Goal: Task Accomplishment & Management: Manage account settings

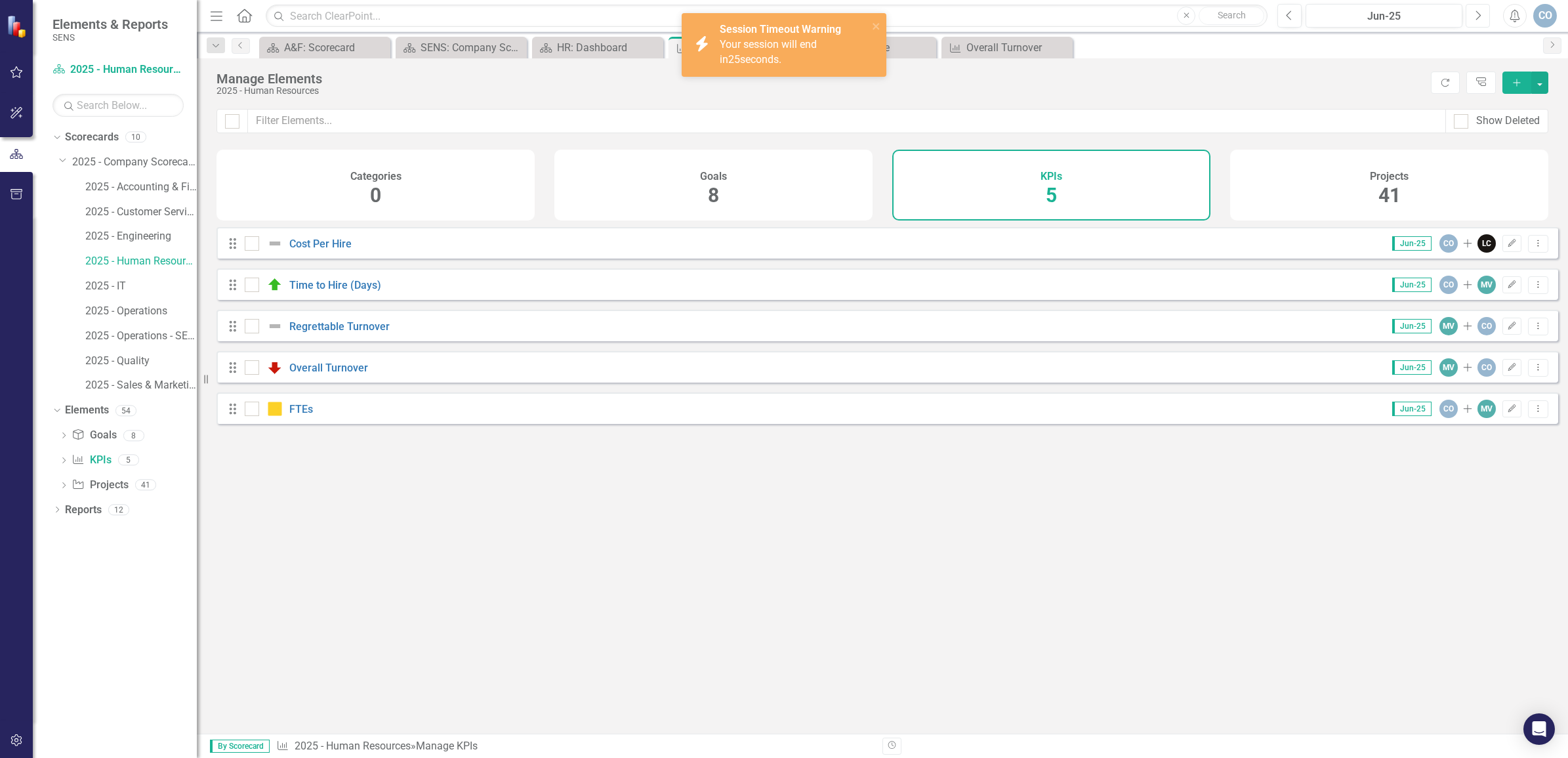
click at [1475, 18] on icon "Next" at bounding box center [1478, 16] width 7 height 12
click at [332, 575] on div "Looks like you don't have any KPIs set up yet. Why don't you add a KPI or learn…" at bounding box center [887, 463] width 1342 height 474
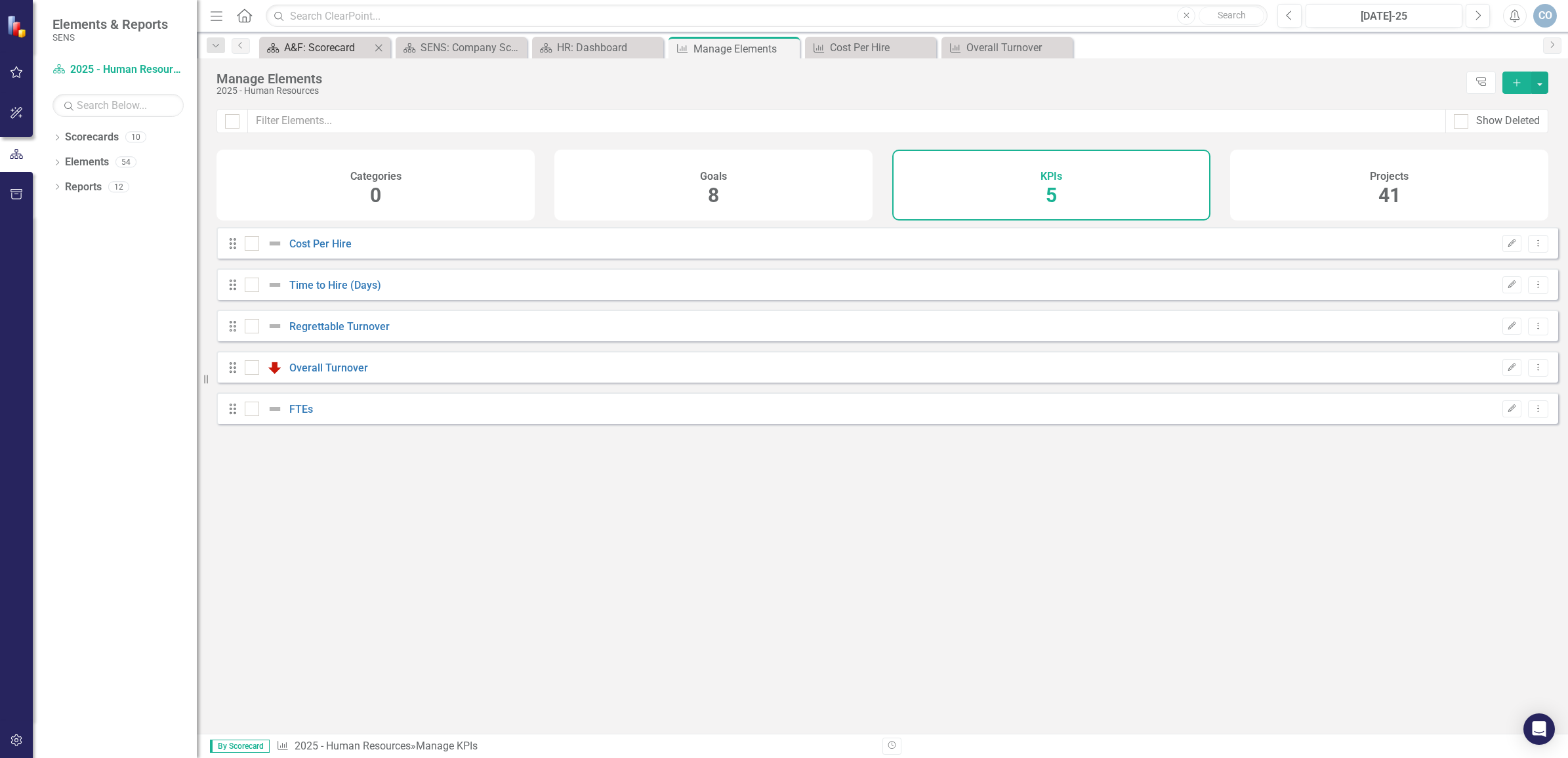
checkbox input "false"
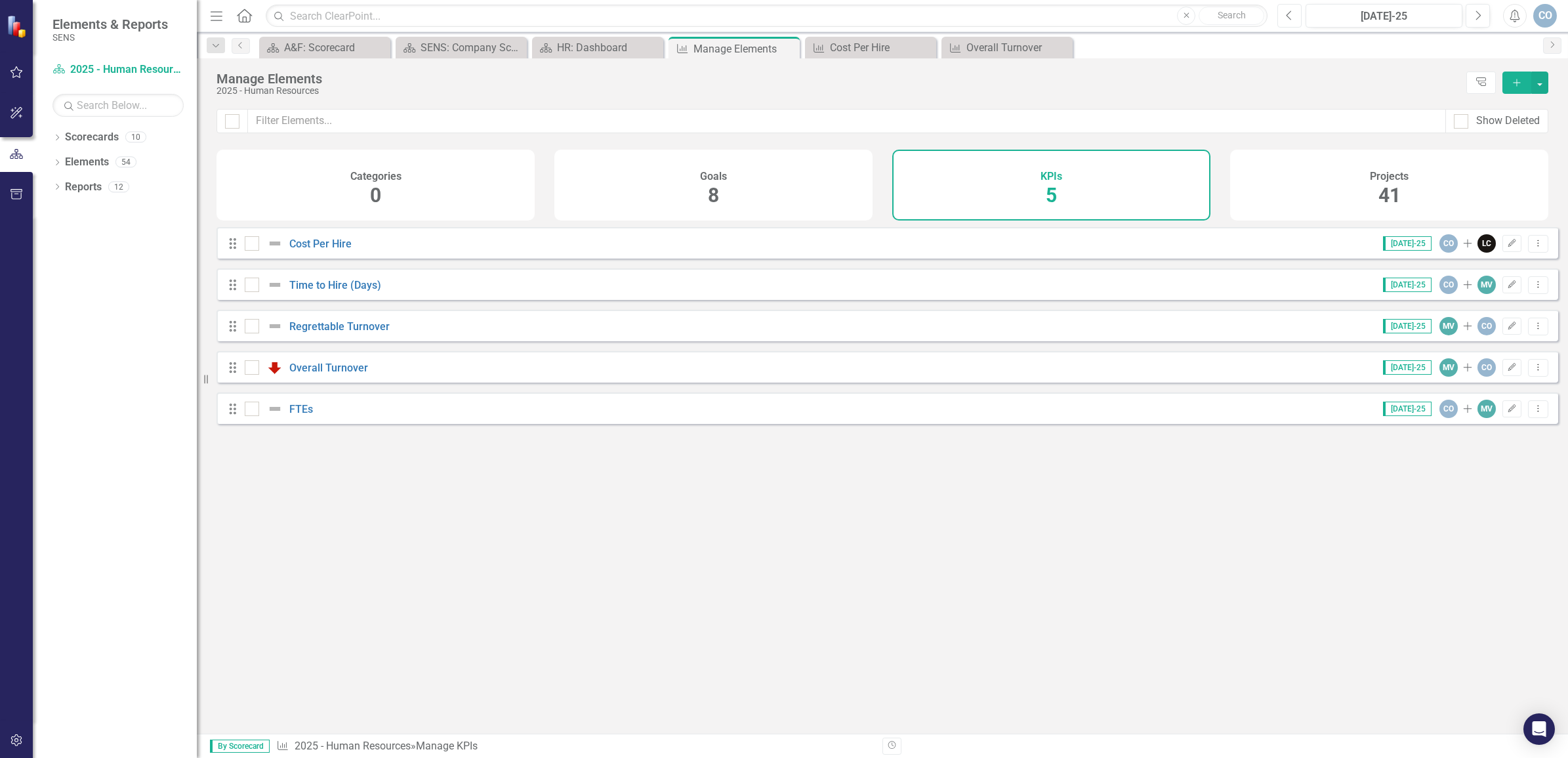
click at [1291, 13] on icon "Previous" at bounding box center [1290, 16] width 7 height 12
click at [1475, 15] on icon "Next" at bounding box center [1478, 16] width 7 height 12
click at [319, 291] on link "Time to Hire (Days)" at bounding box center [334, 285] width 91 height 13
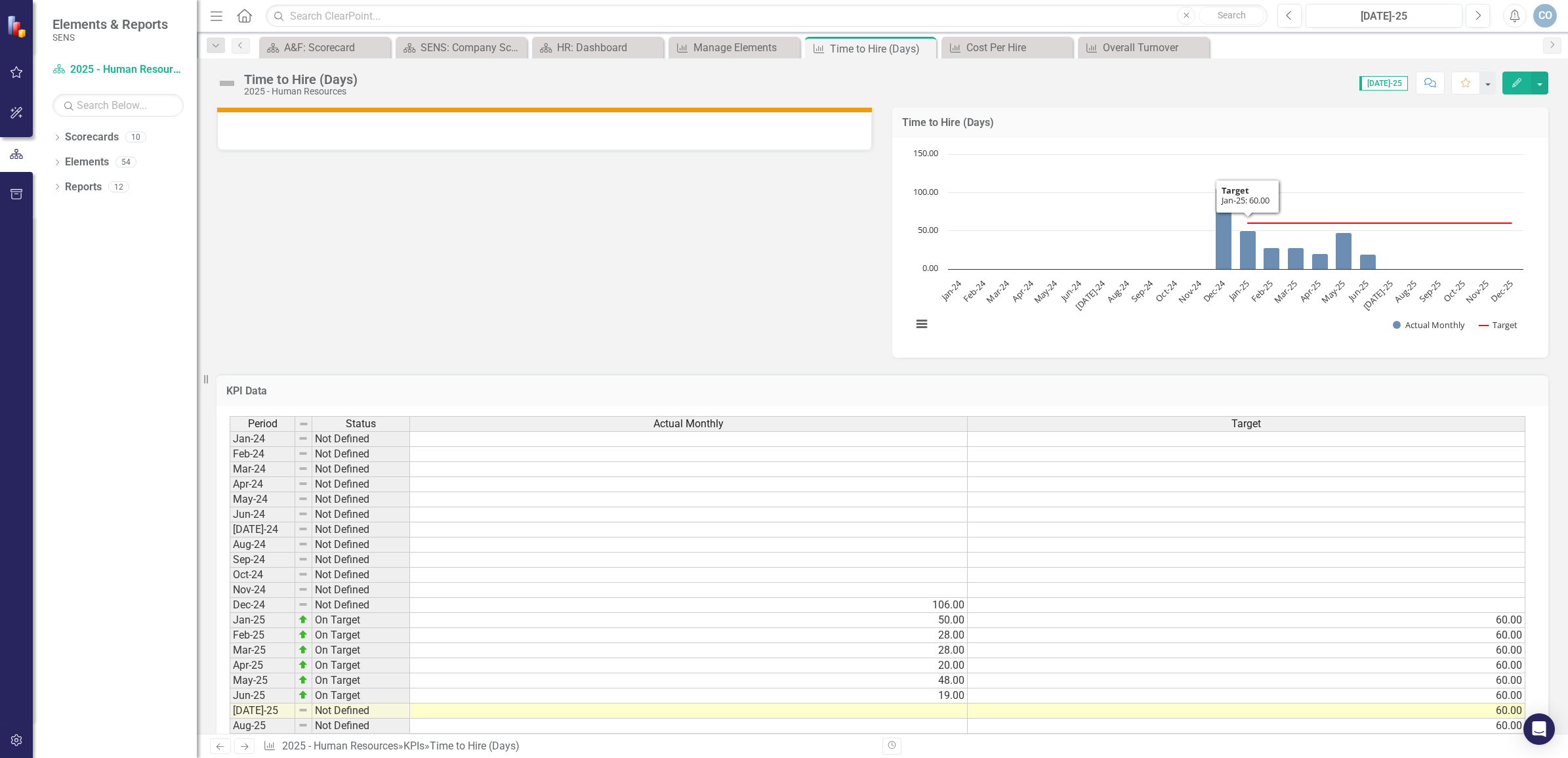
scroll to position [475, 0]
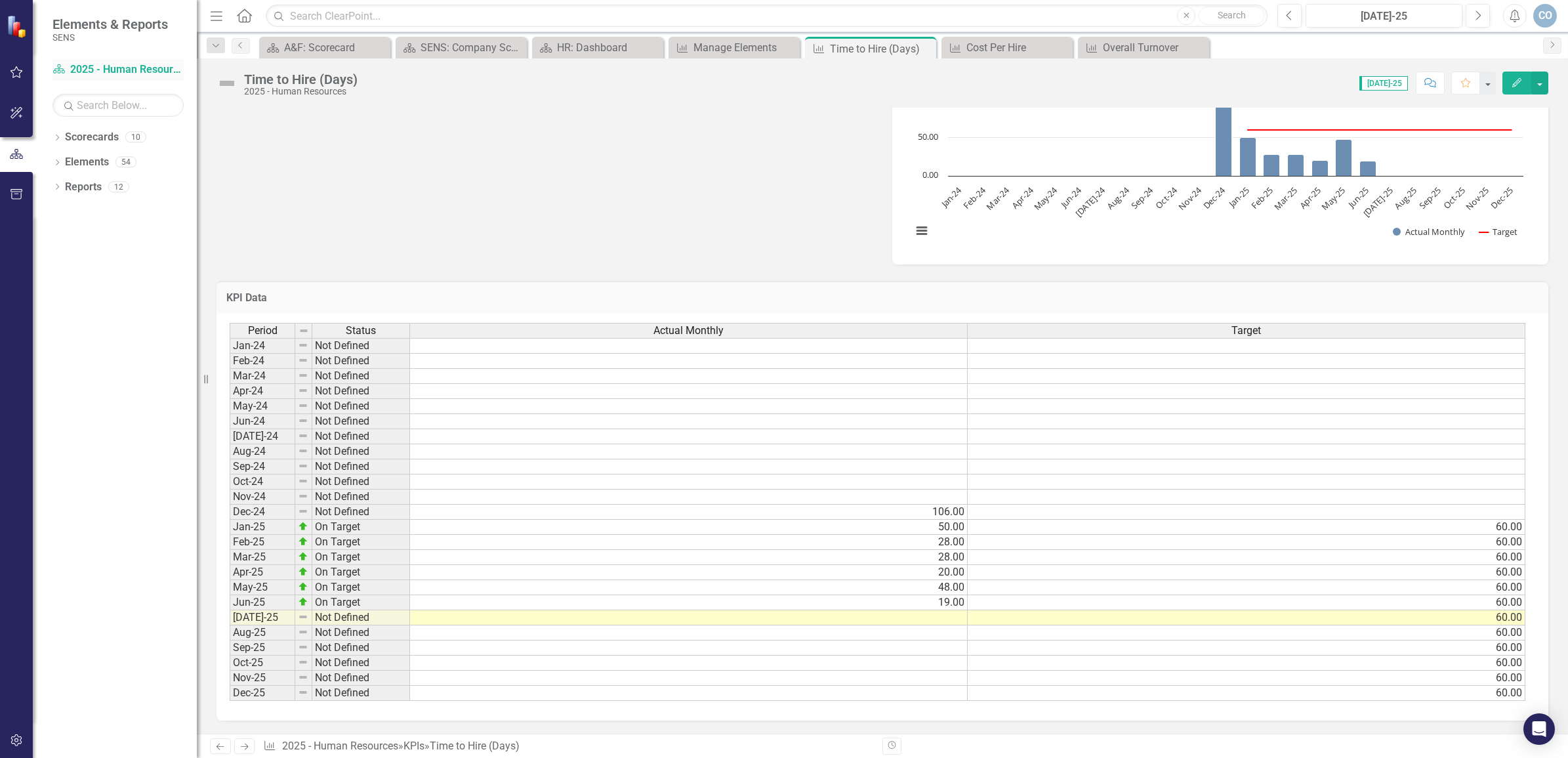
click at [78, 69] on link "Scorecard 2025 - Human Resources" at bounding box center [118, 70] width 131 height 15
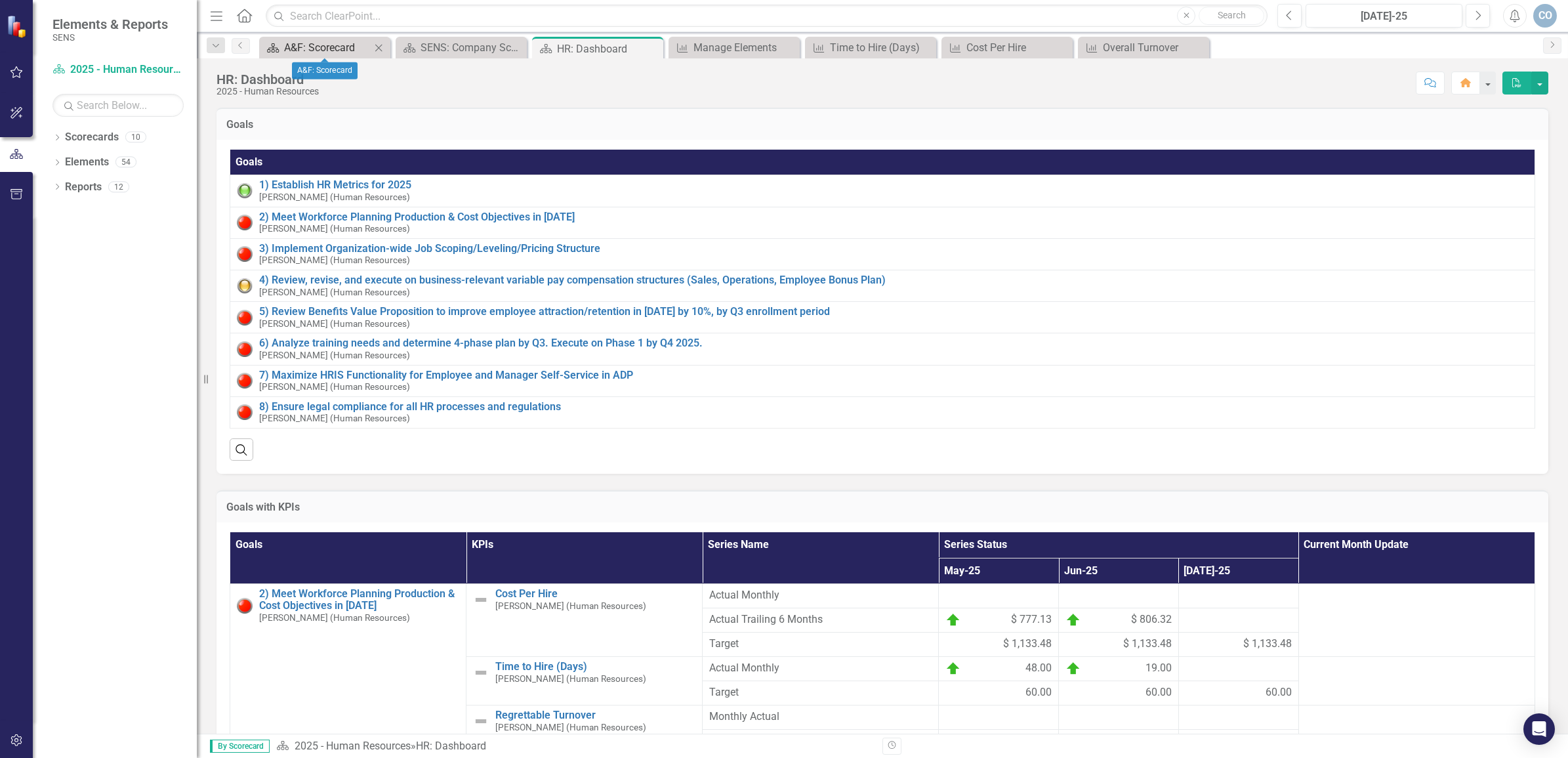
click at [293, 48] on div "A&F: Scorecard" at bounding box center [328, 48] width 87 height 17
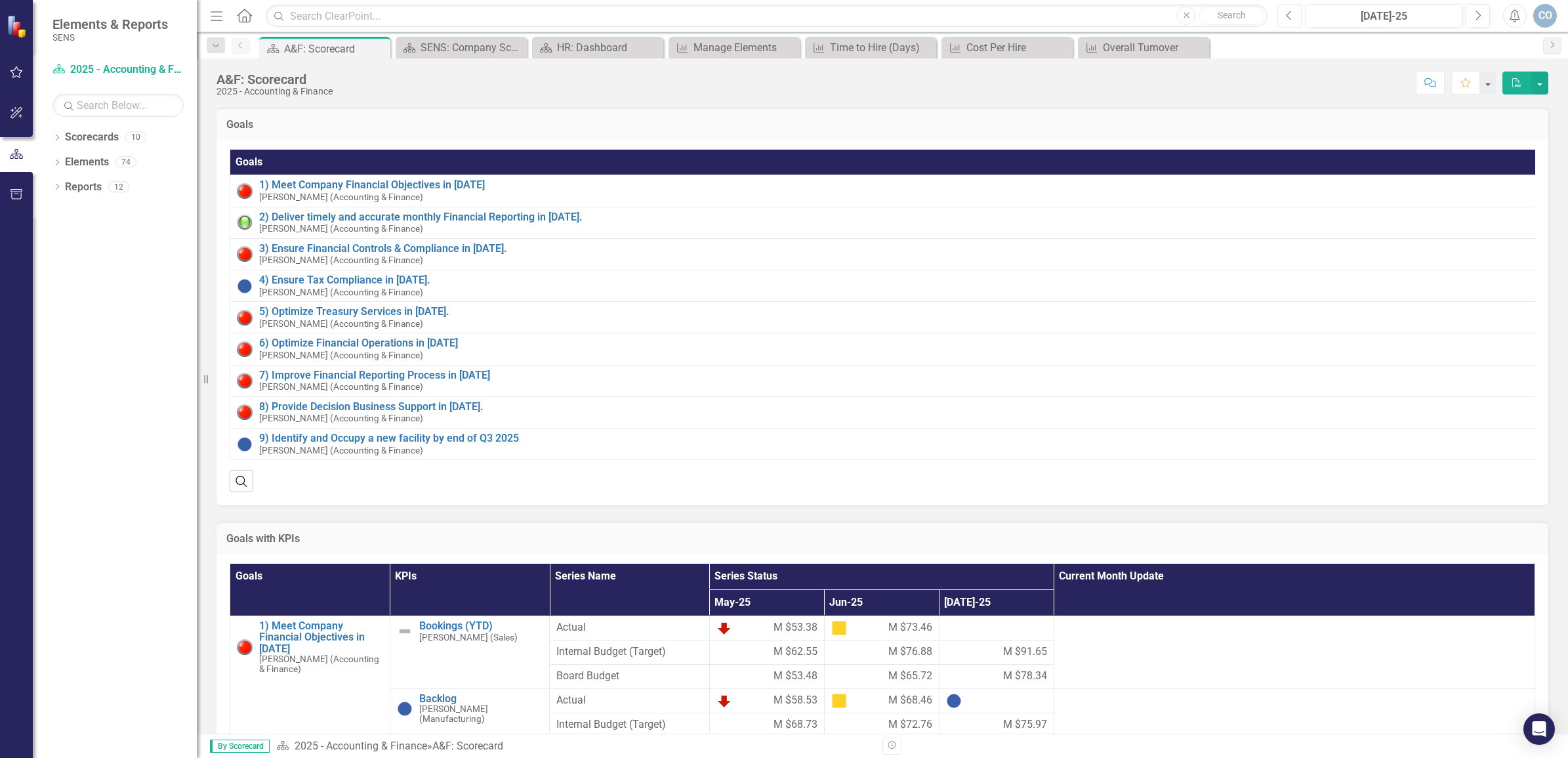
click at [1290, 24] on button "Previous" at bounding box center [1289, 16] width 24 height 24
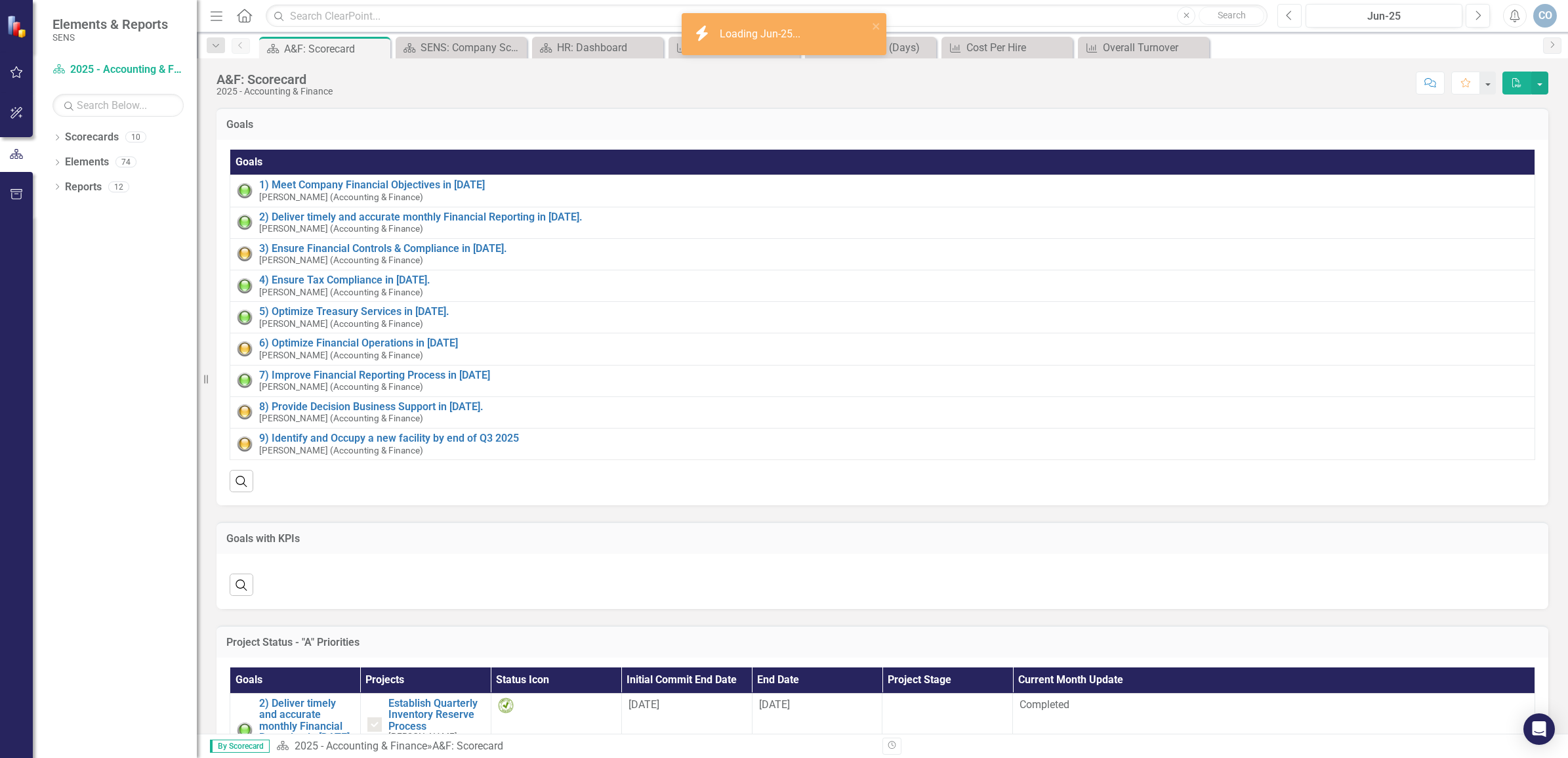
scroll to position [328, 0]
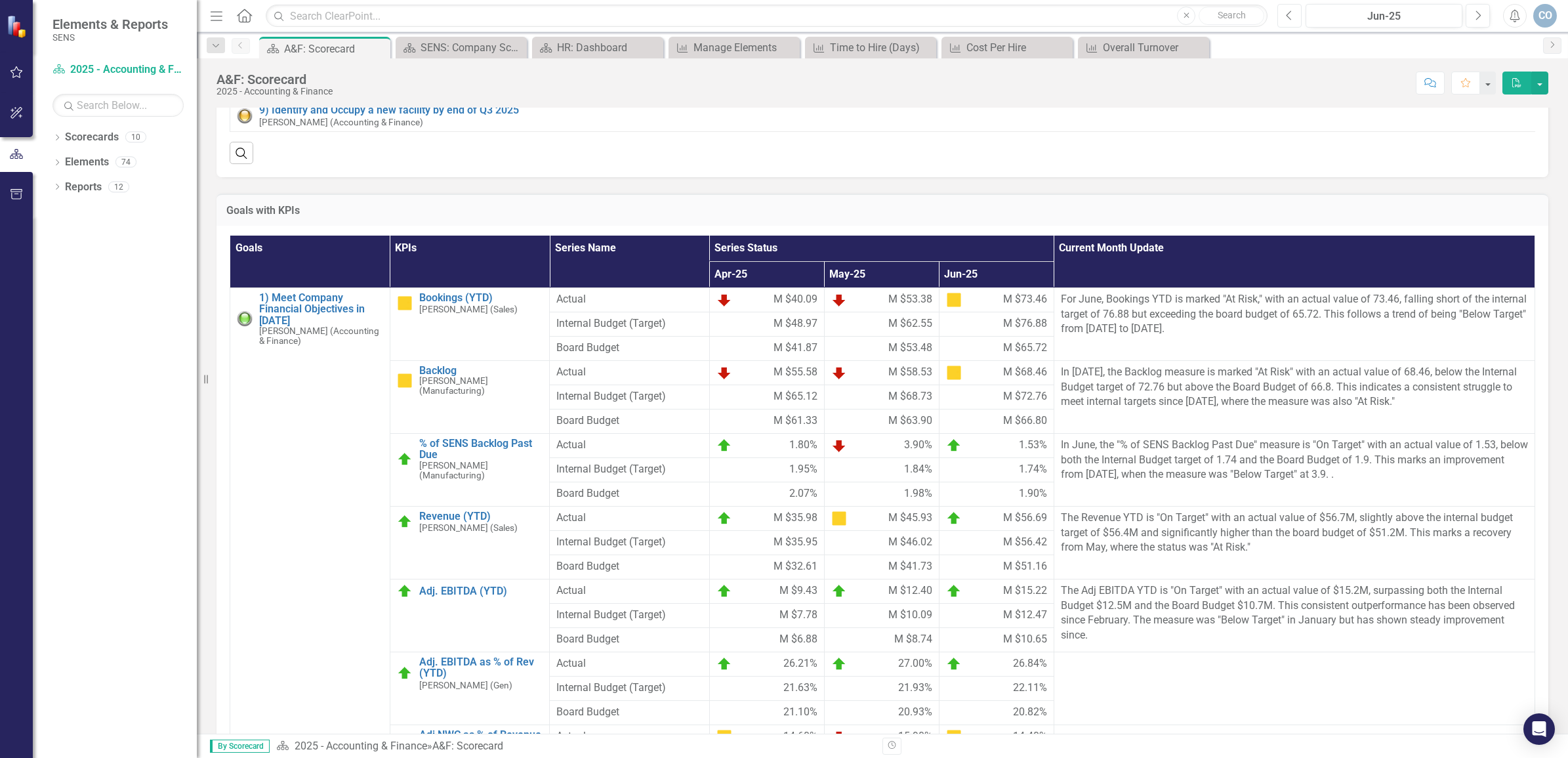
click at [1287, 14] on icon "button" at bounding box center [1289, 15] width 6 height 9
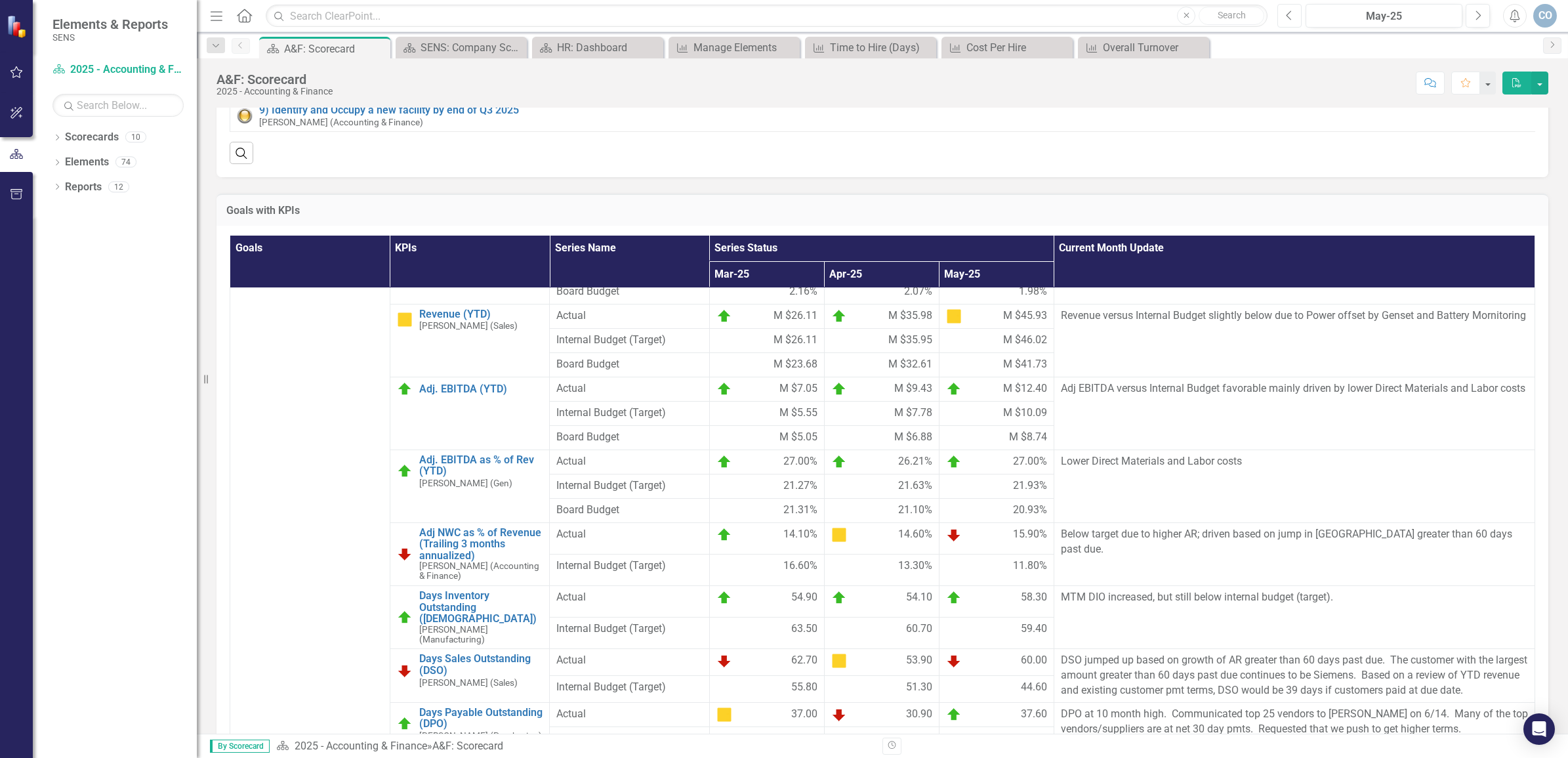
scroll to position [164, 0]
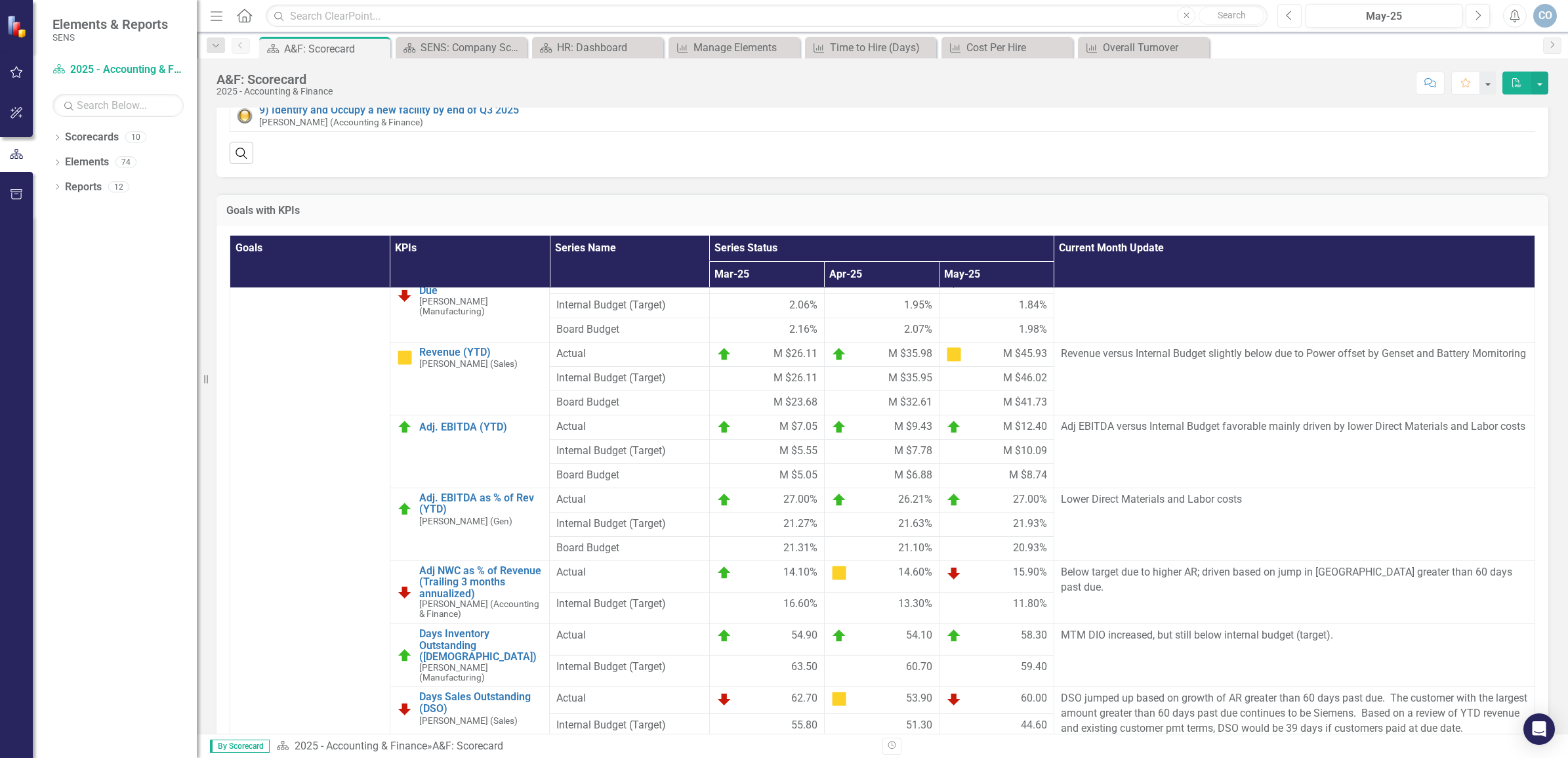
click at [1293, 17] on icon "Previous" at bounding box center [1290, 16] width 7 height 12
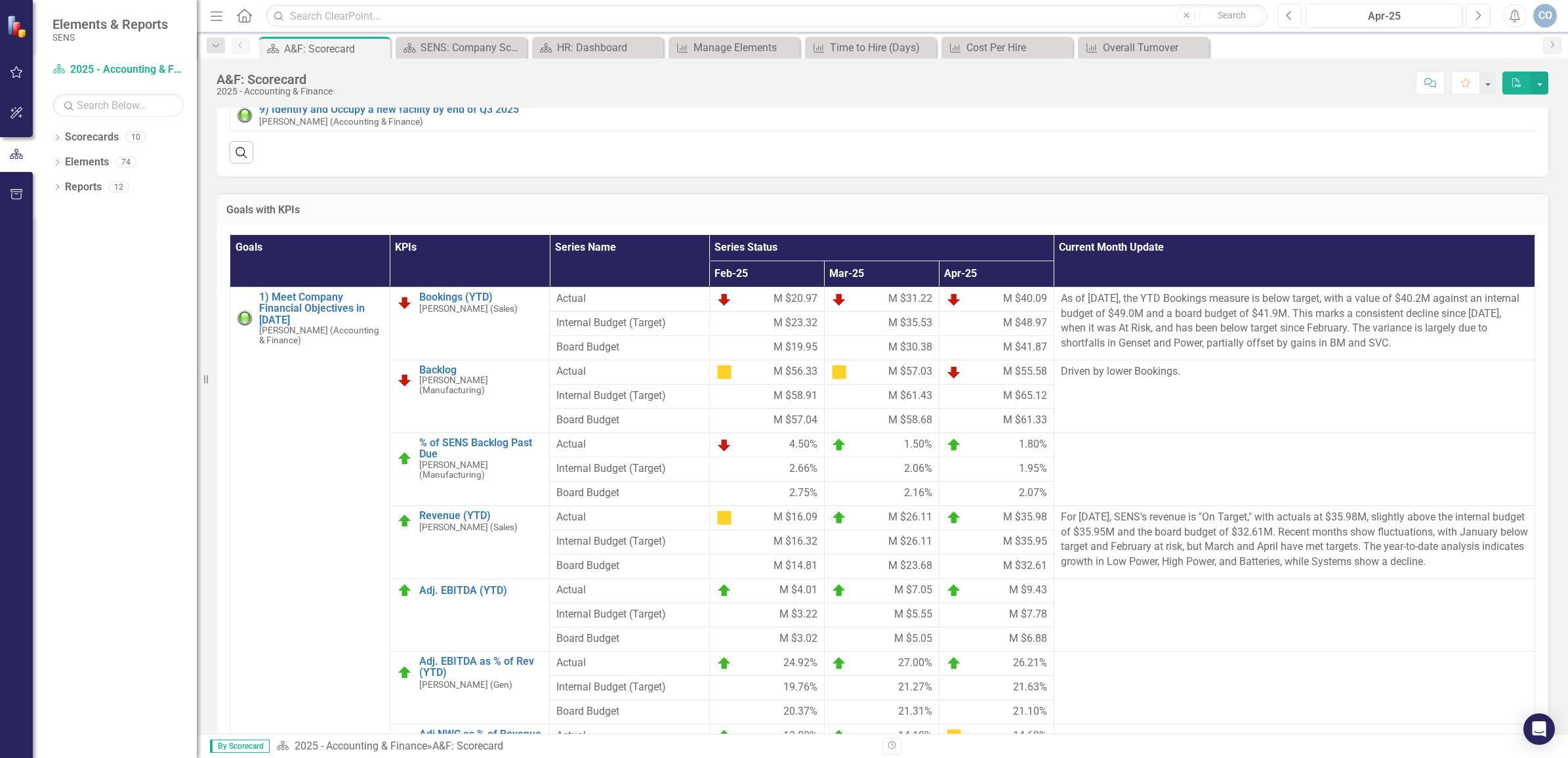
scroll to position [328, 0]
click at [1283, 15] on button "Previous" at bounding box center [1289, 16] width 24 height 24
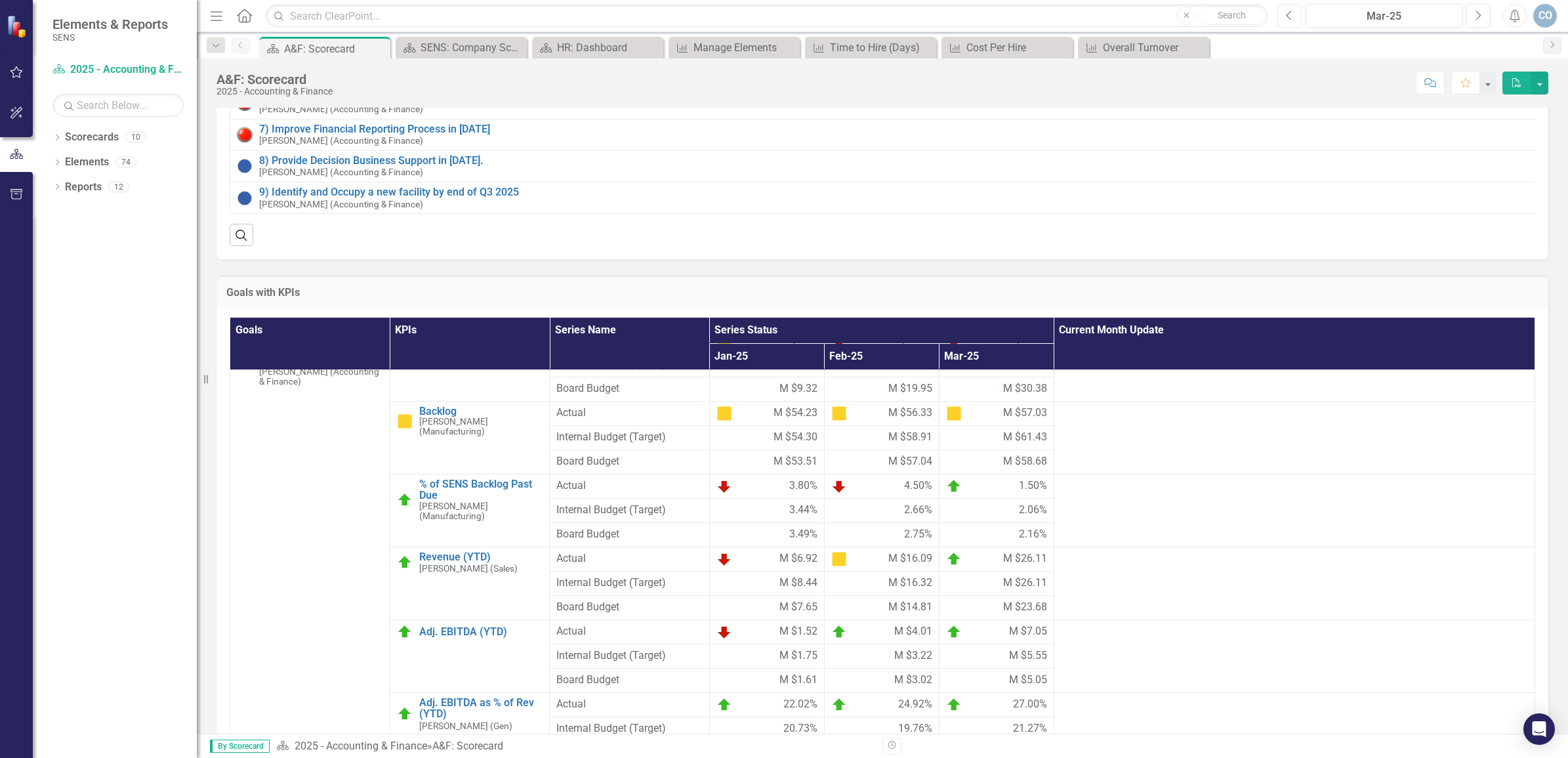
scroll to position [82, 0]
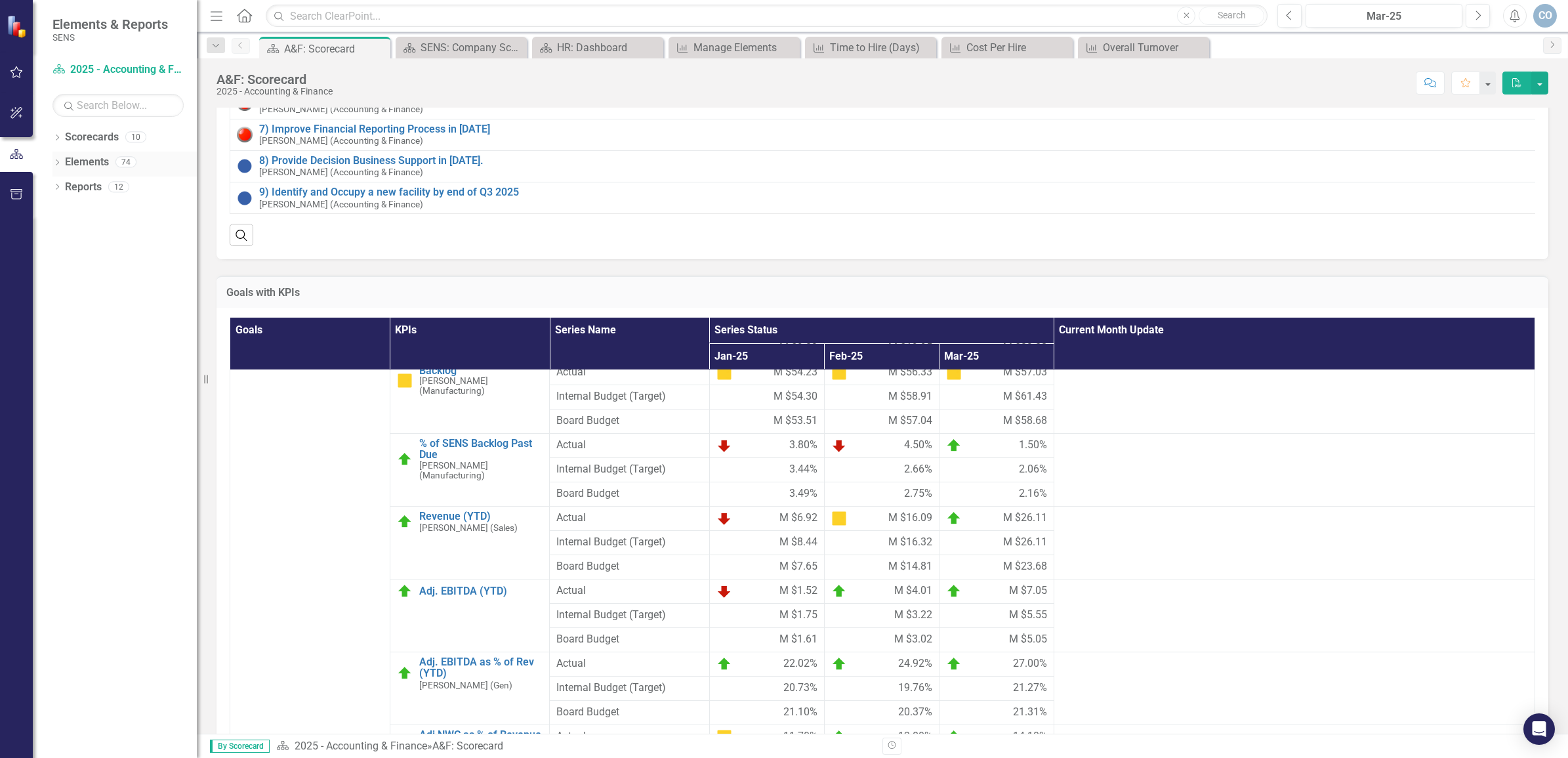
click at [54, 161] on icon "Dropdown" at bounding box center [57, 163] width 9 height 7
click at [97, 217] on link "KPI KPIs" at bounding box center [90, 212] width 40 height 15
click at [63, 211] on icon "Dropdown" at bounding box center [64, 213] width 9 height 7
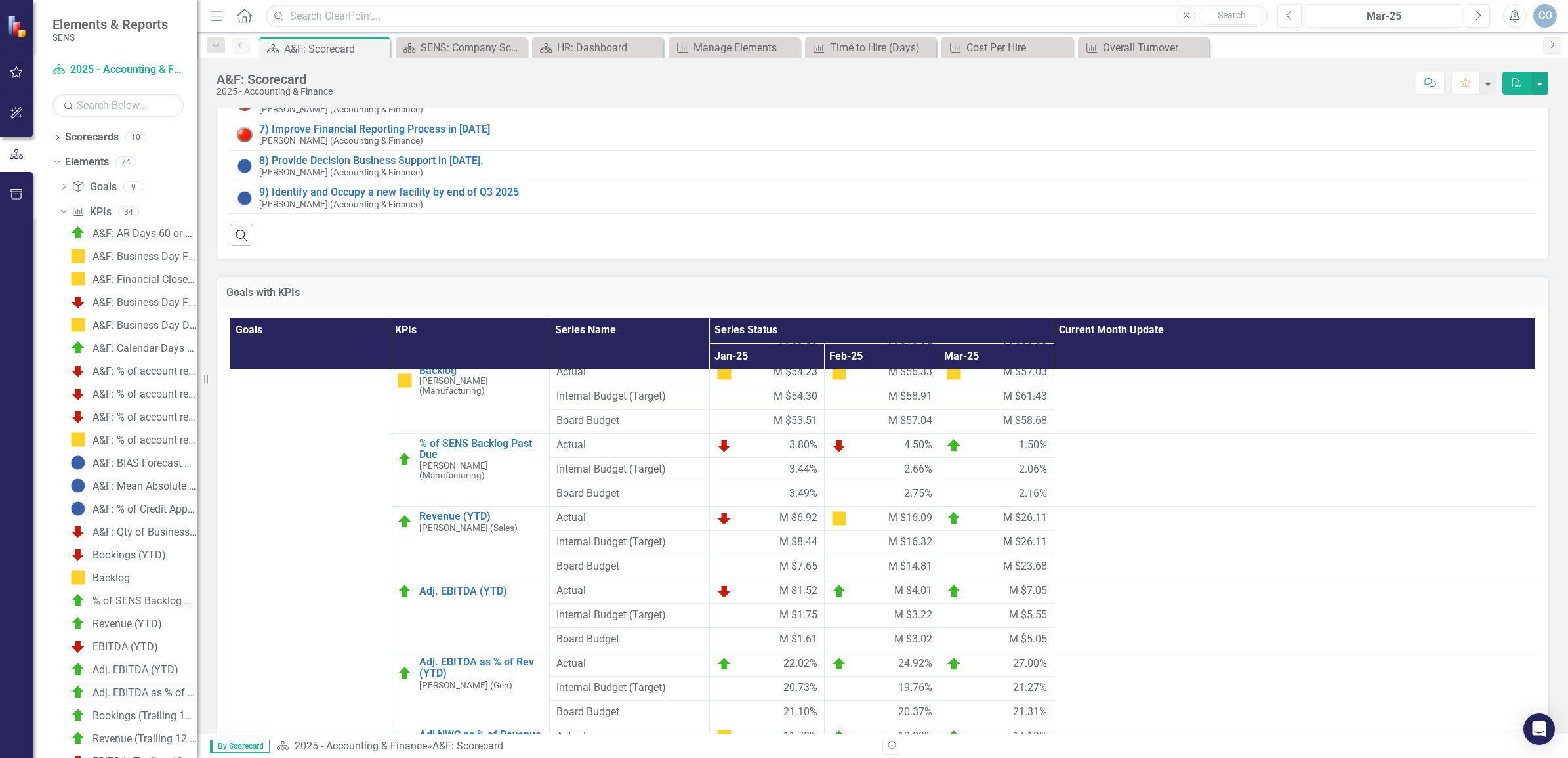
click at [139, 693] on div "Adj. EBITDA as % of Rev (YTD)" at bounding box center [144, 692] width 104 height 12
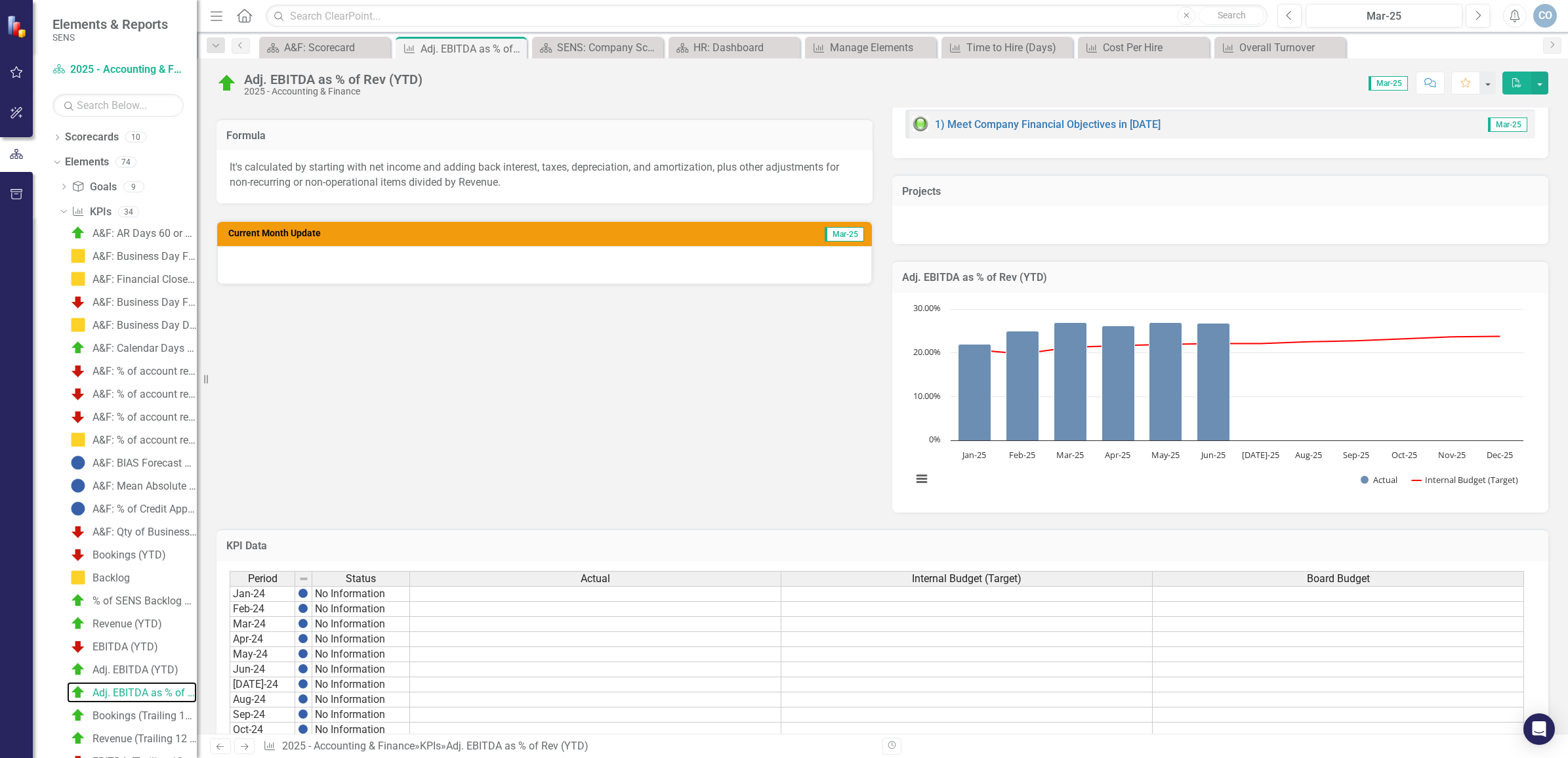
scroll to position [253, 0]
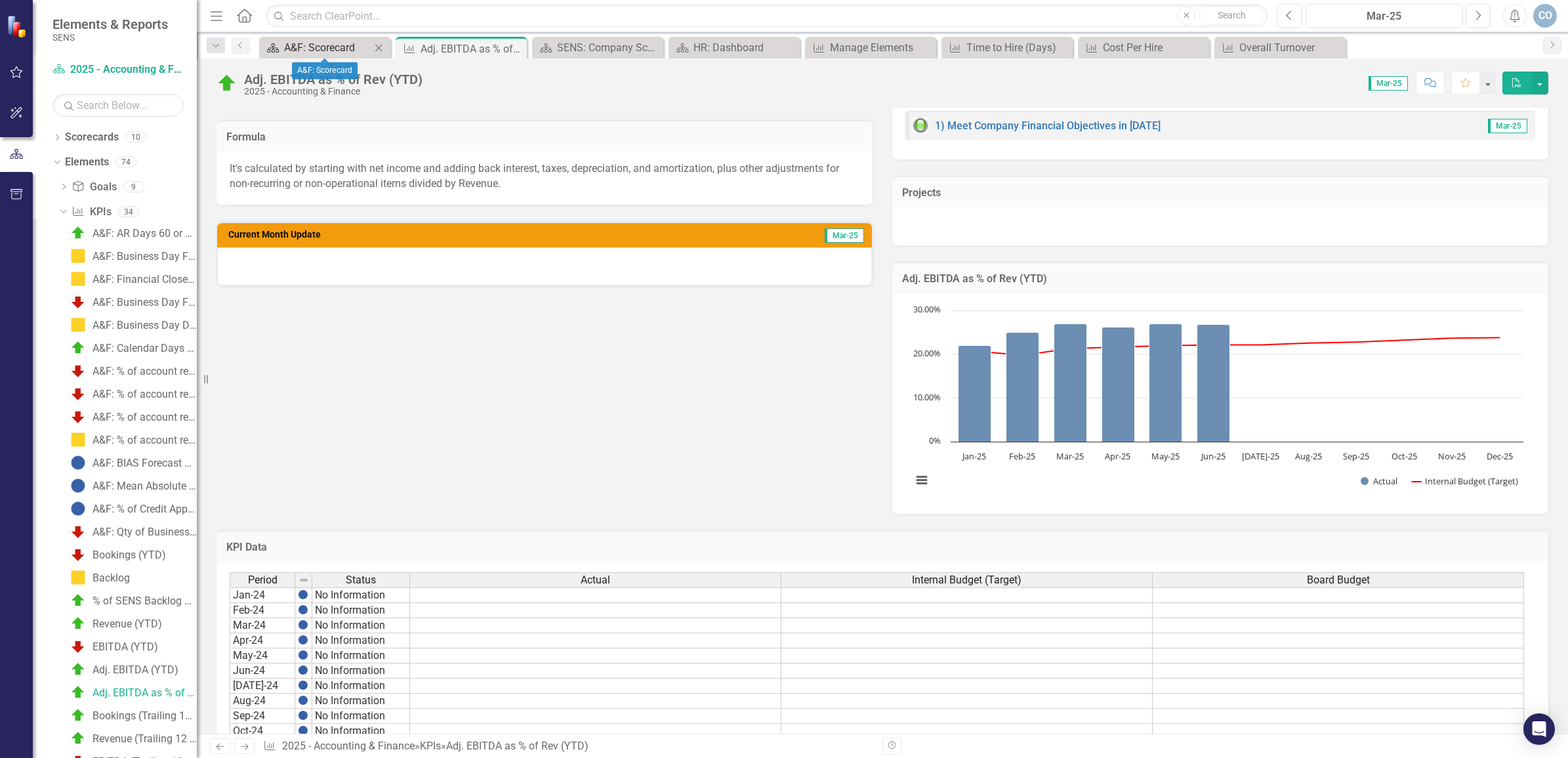
click at [284, 44] on div "A&F: Scorecard" at bounding box center [328, 48] width 87 height 17
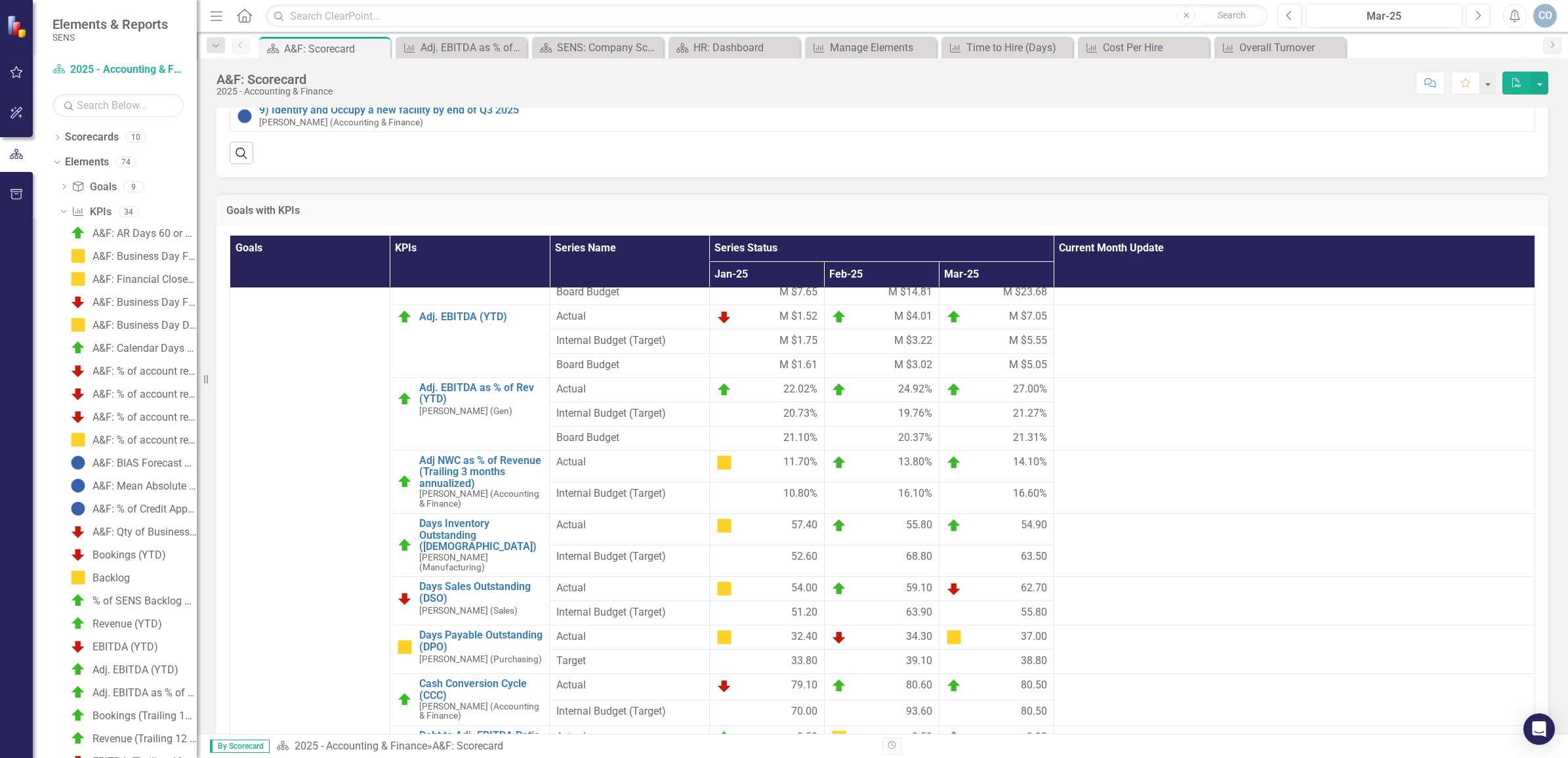
scroll to position [246, 0]
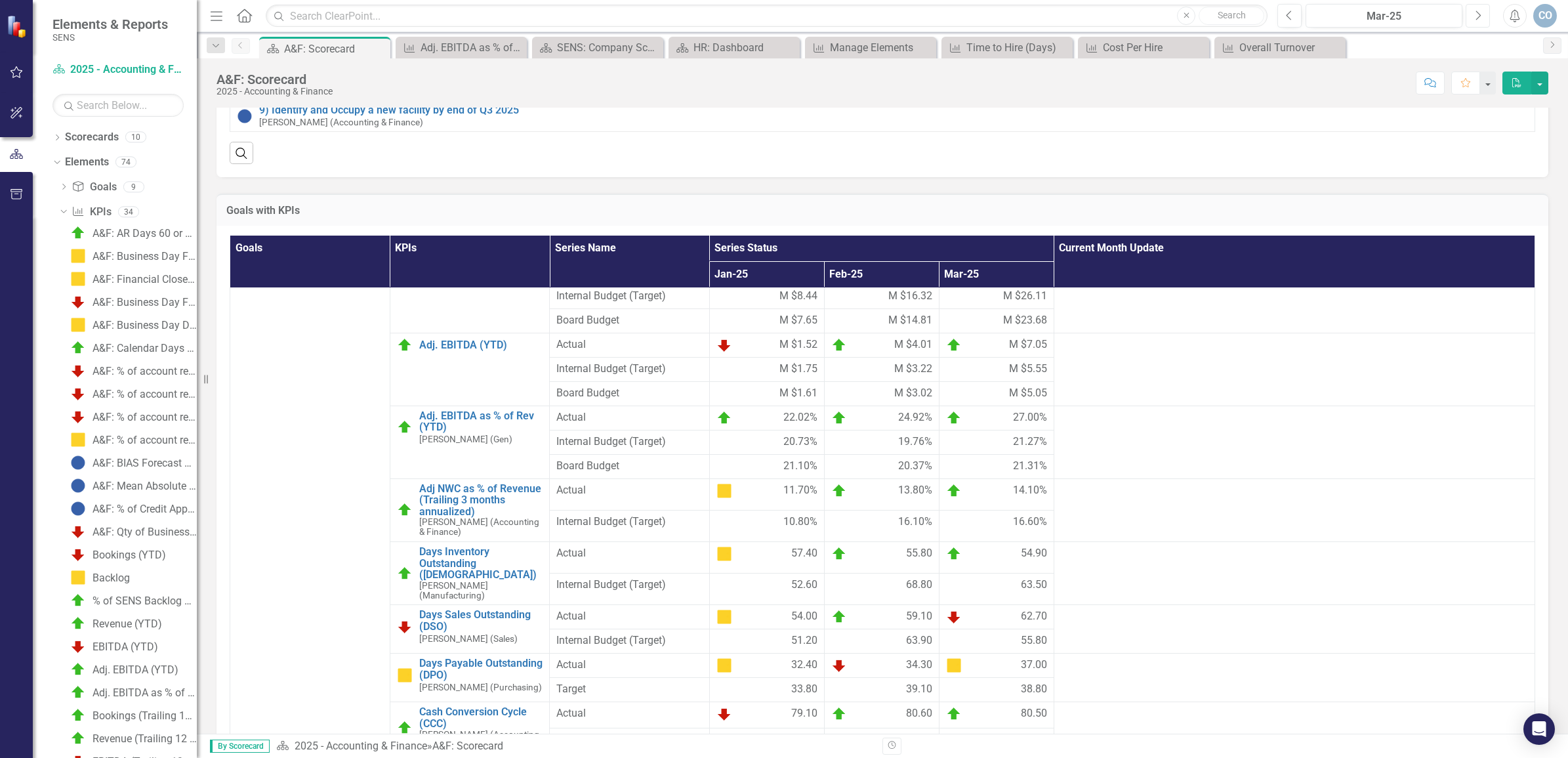
click at [1485, 17] on button "Next" at bounding box center [1478, 16] width 24 height 24
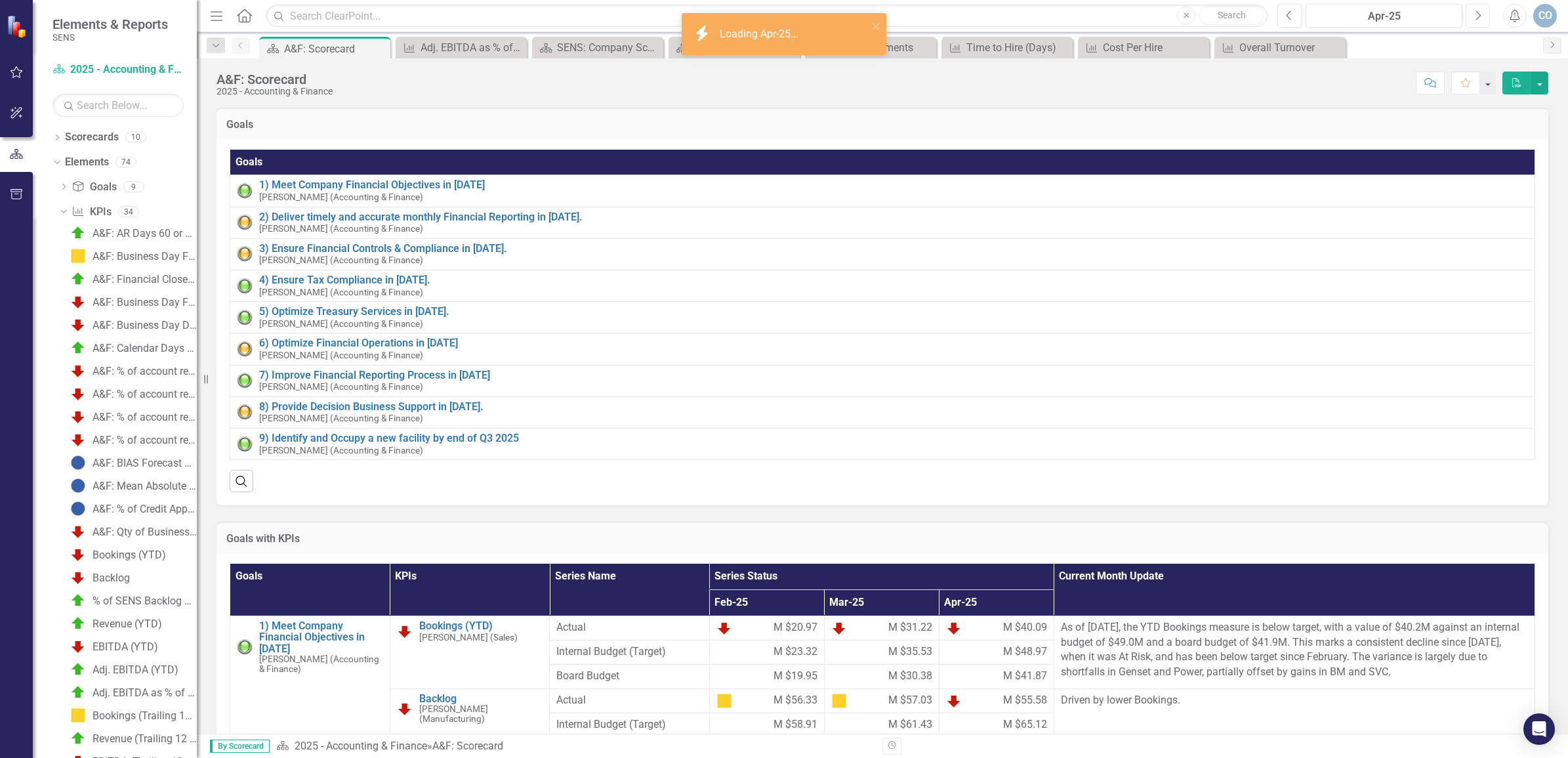
click at [1480, 19] on icon "Next" at bounding box center [1478, 16] width 7 height 12
click at [1479, 20] on icon "Next" at bounding box center [1478, 16] width 7 height 12
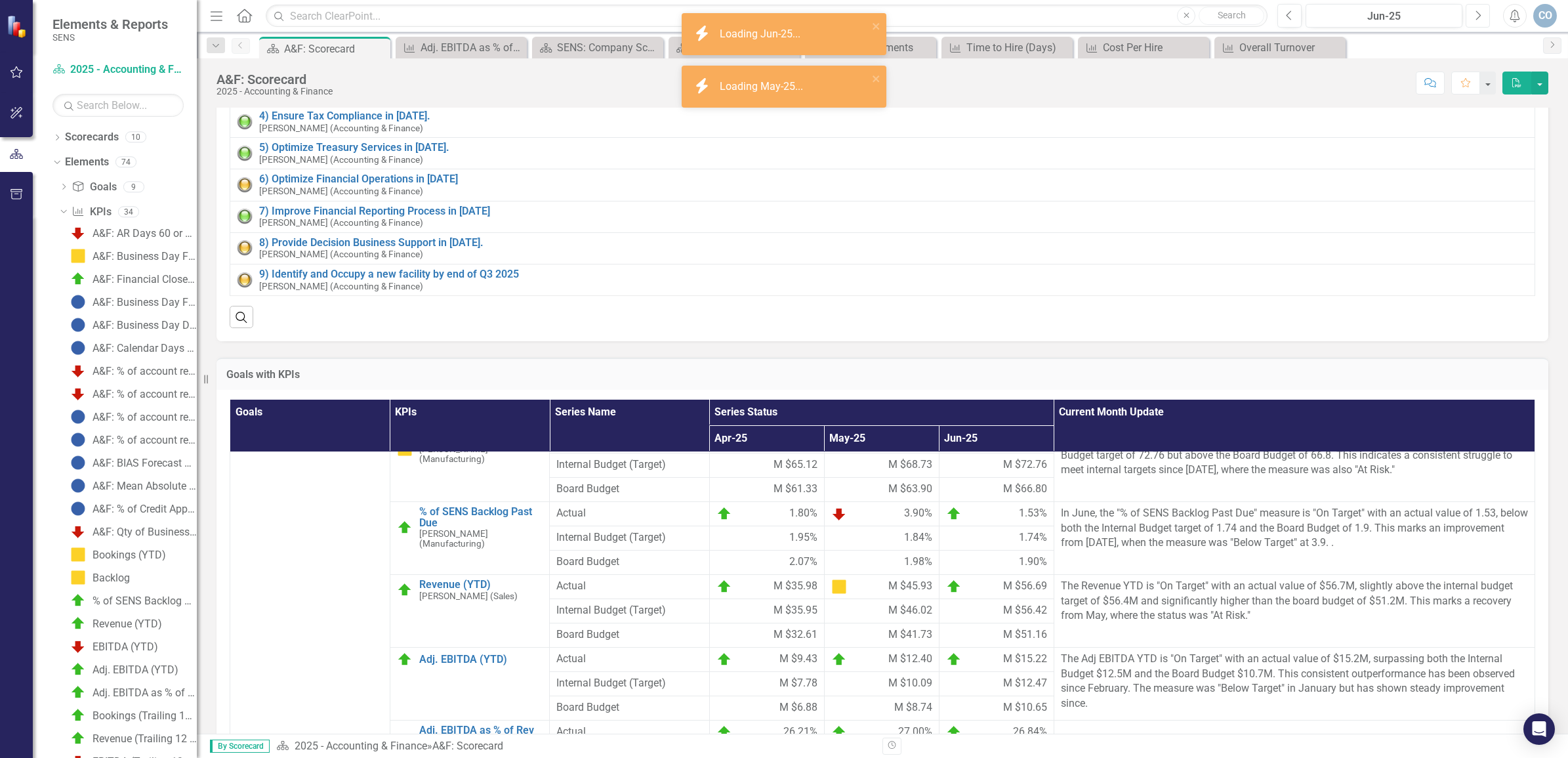
scroll to position [164, 0]
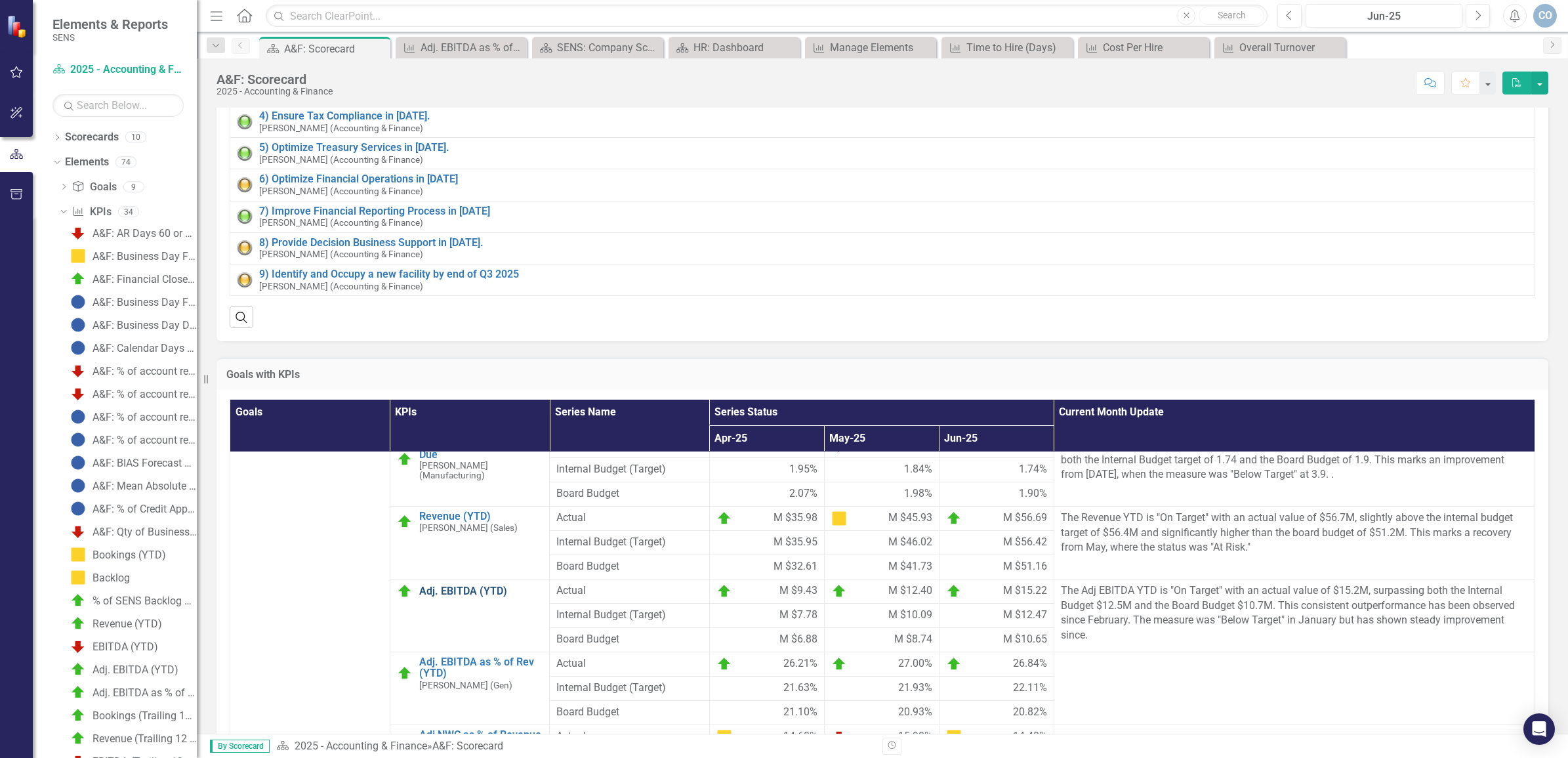
click at [466, 597] on link "Adj. EBITDA (YTD)" at bounding box center [481, 591] width 124 height 12
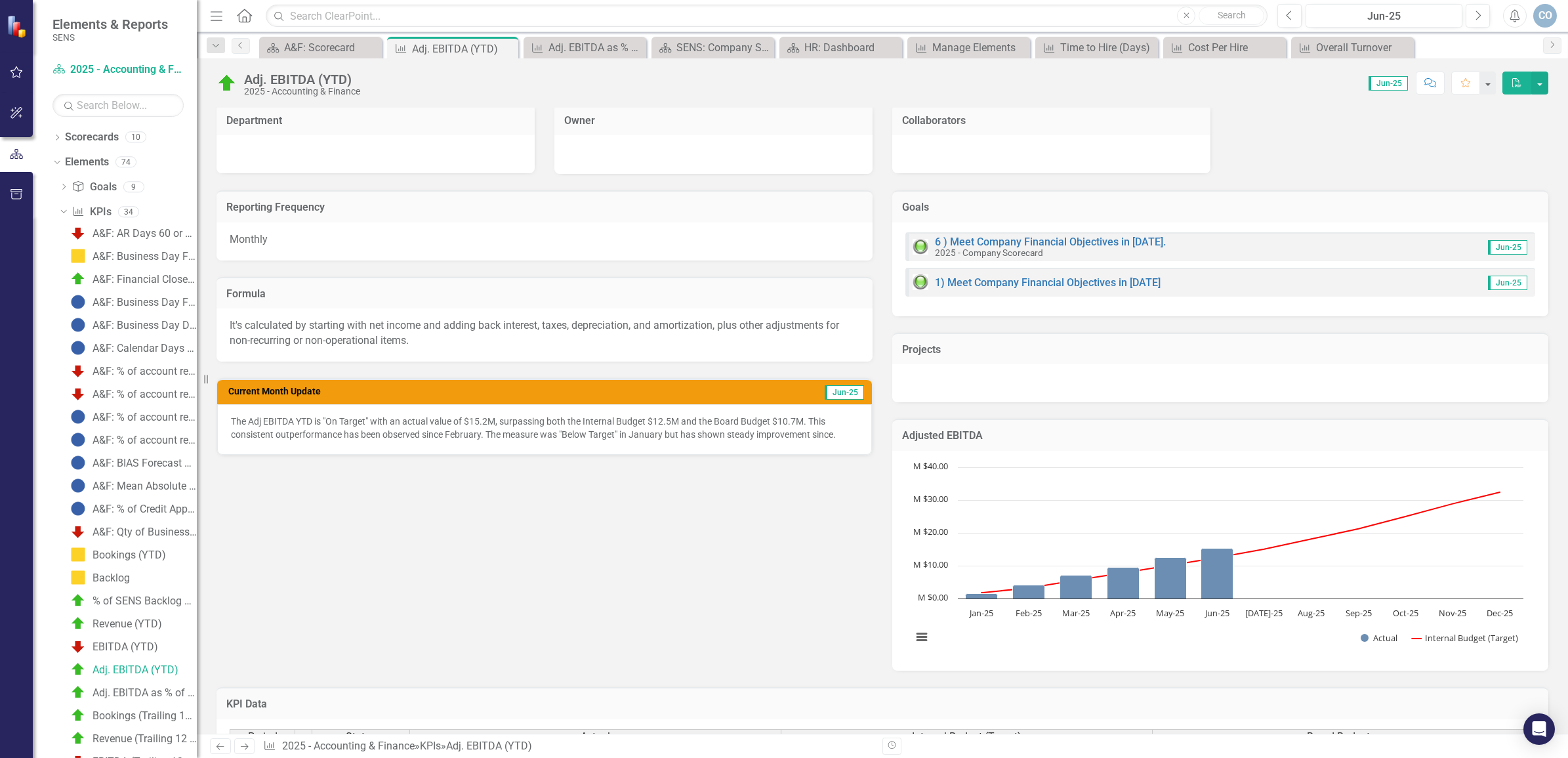
scroll to position [82, 0]
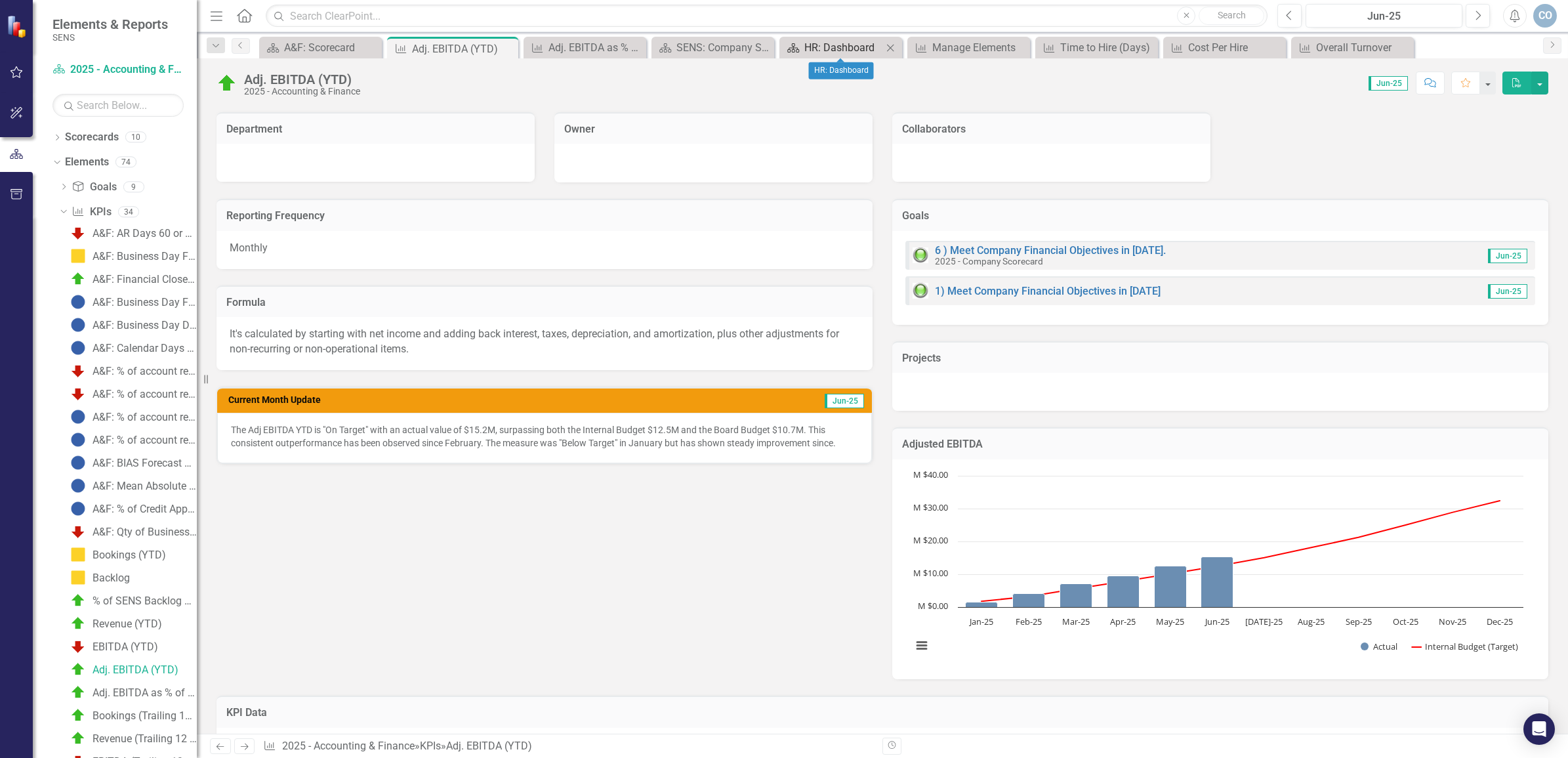
click at [814, 47] on div "HR: Dashboard" at bounding box center [843, 48] width 78 height 17
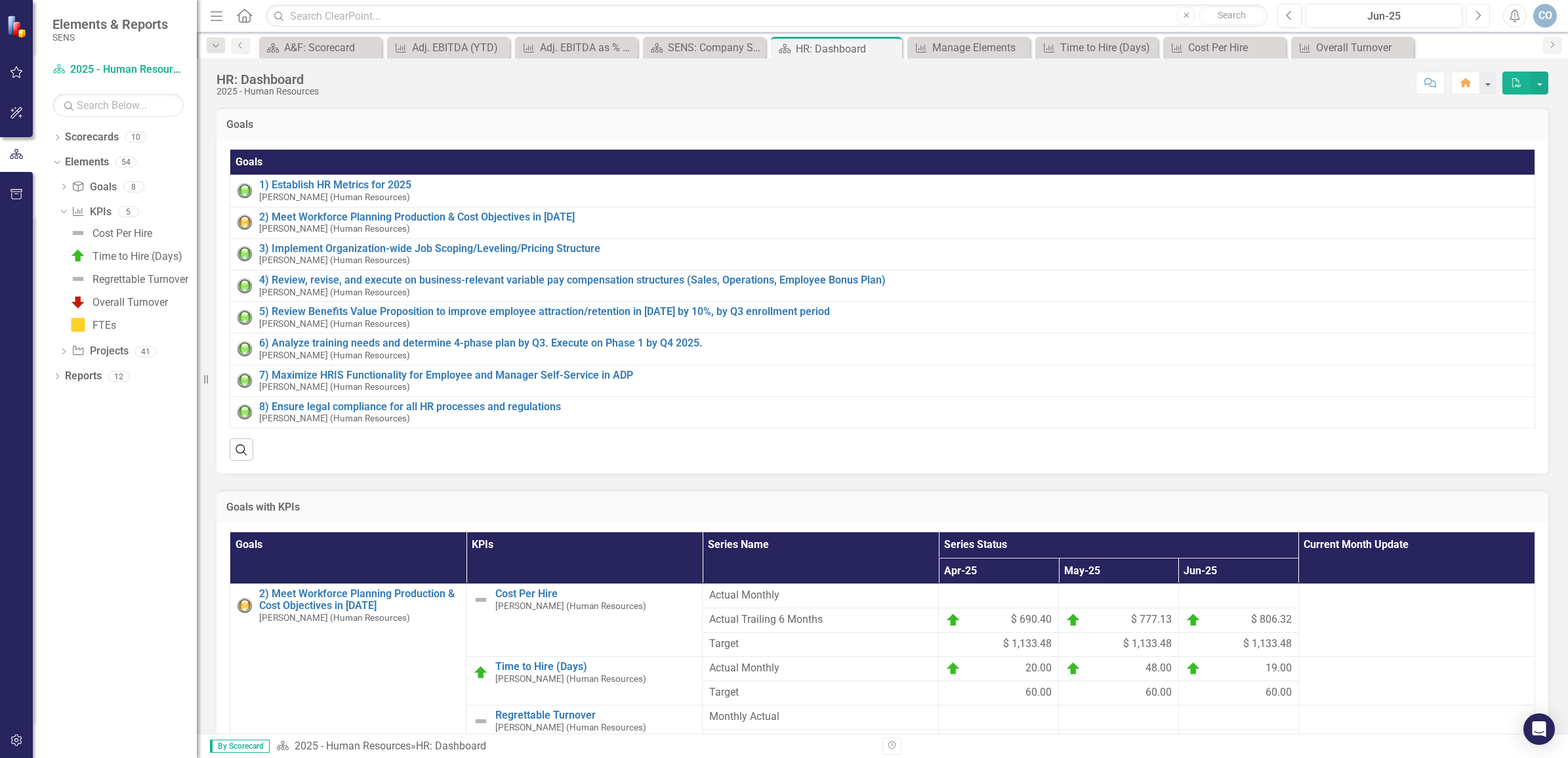
click at [1472, 15] on button "Next" at bounding box center [1478, 16] width 24 height 24
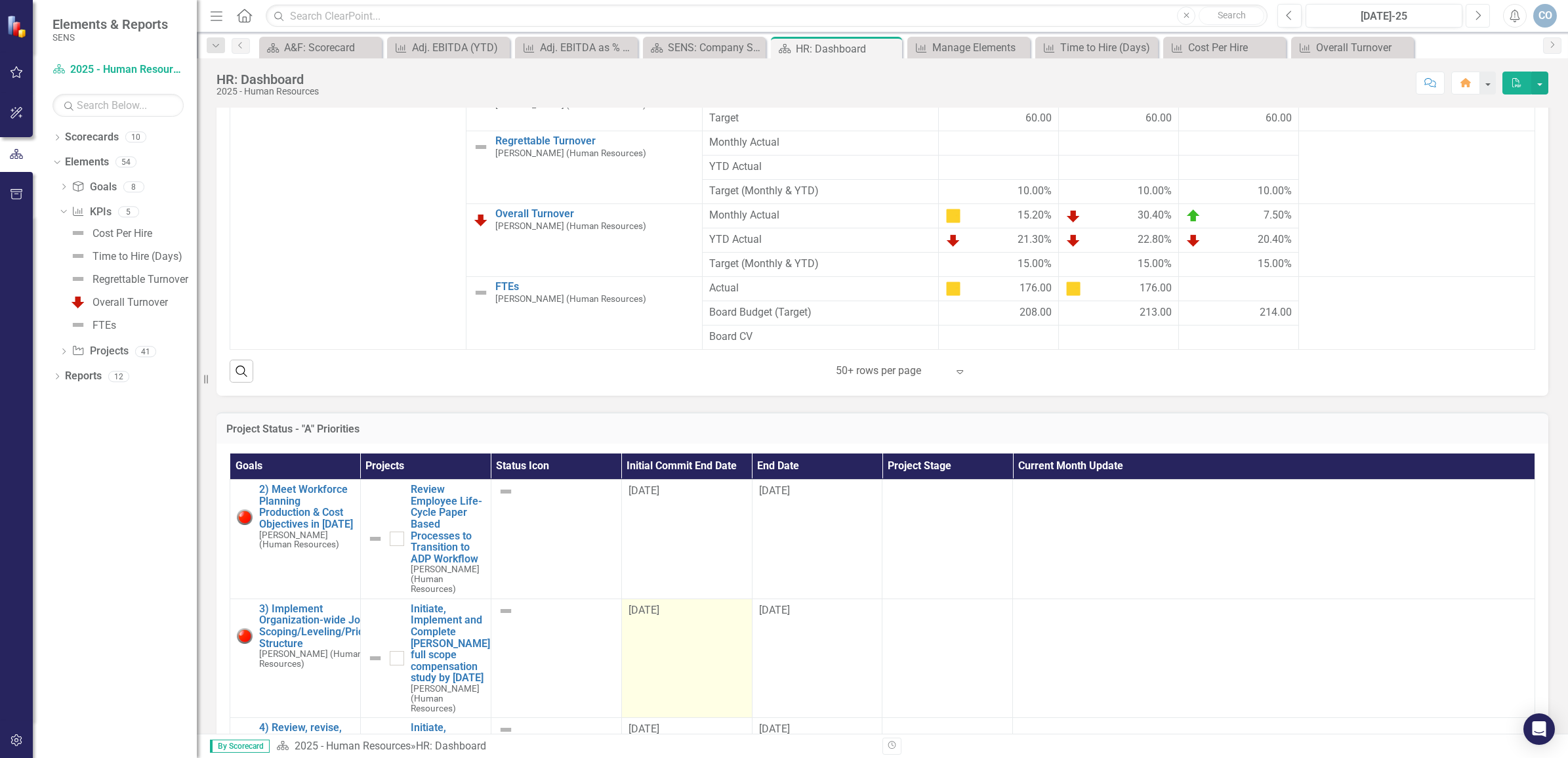
scroll to position [328, 0]
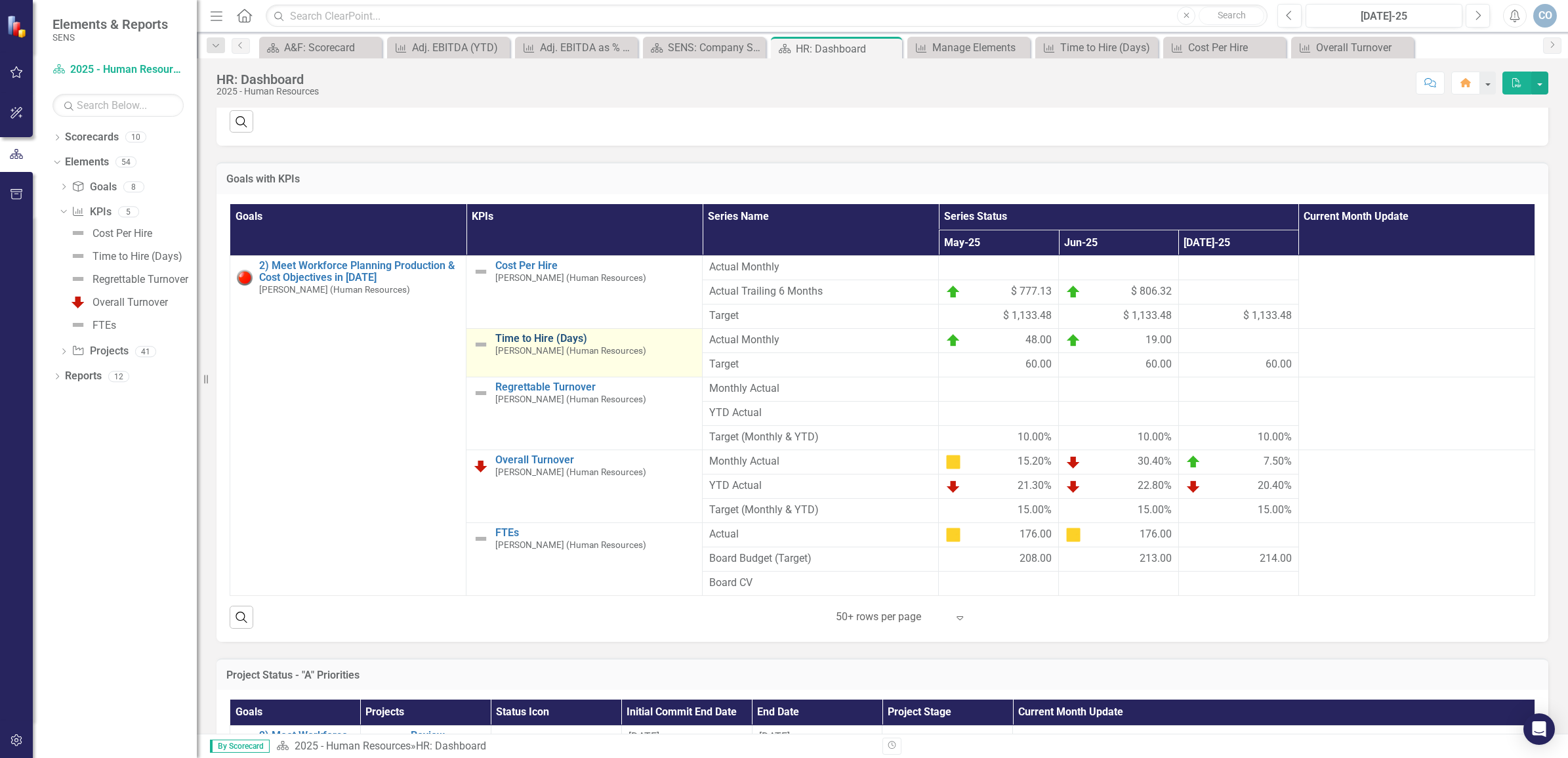
click at [543, 344] on link "Time to Hire (Days)" at bounding box center [595, 338] width 200 height 12
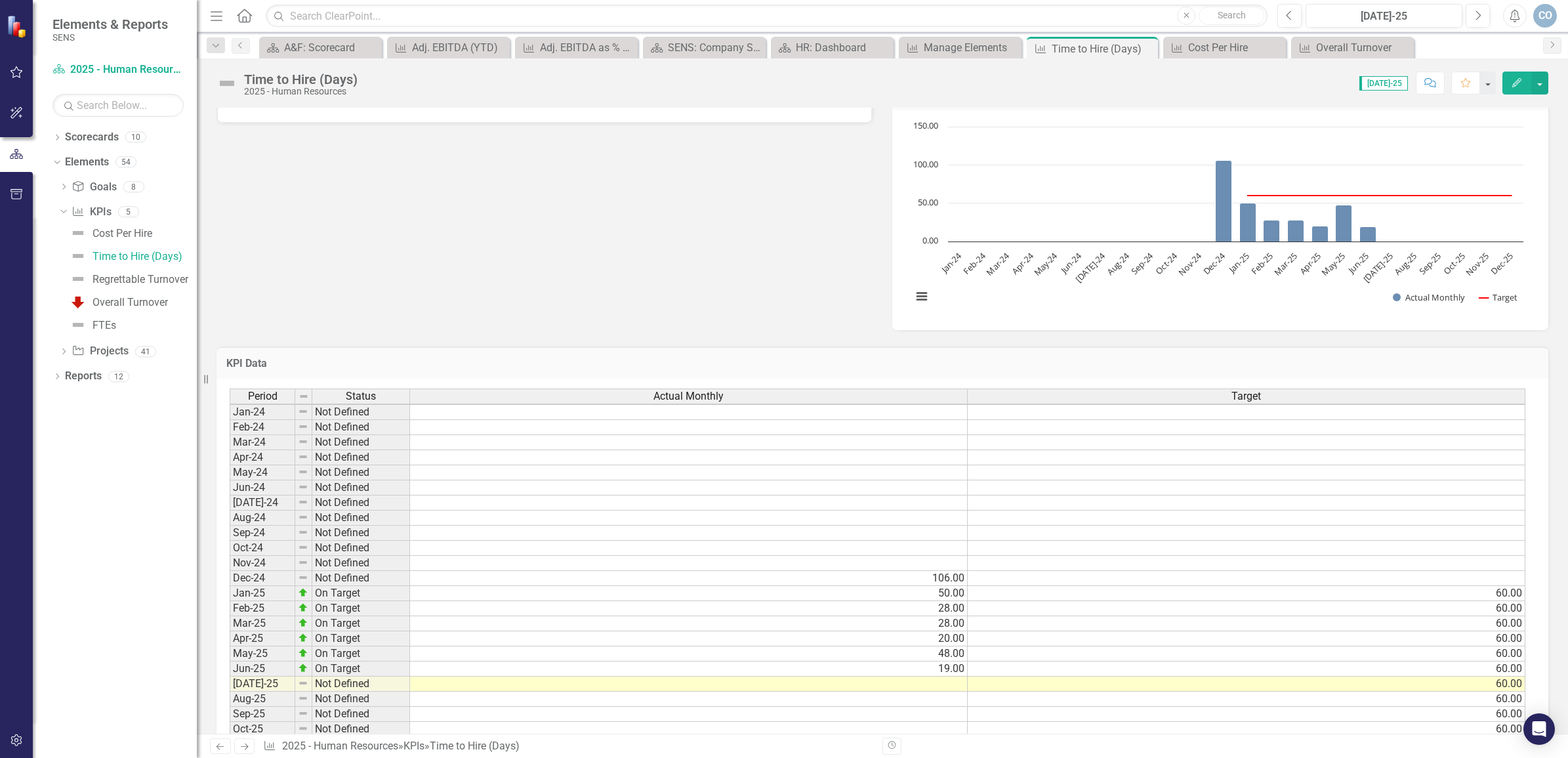
scroll to position [475, 0]
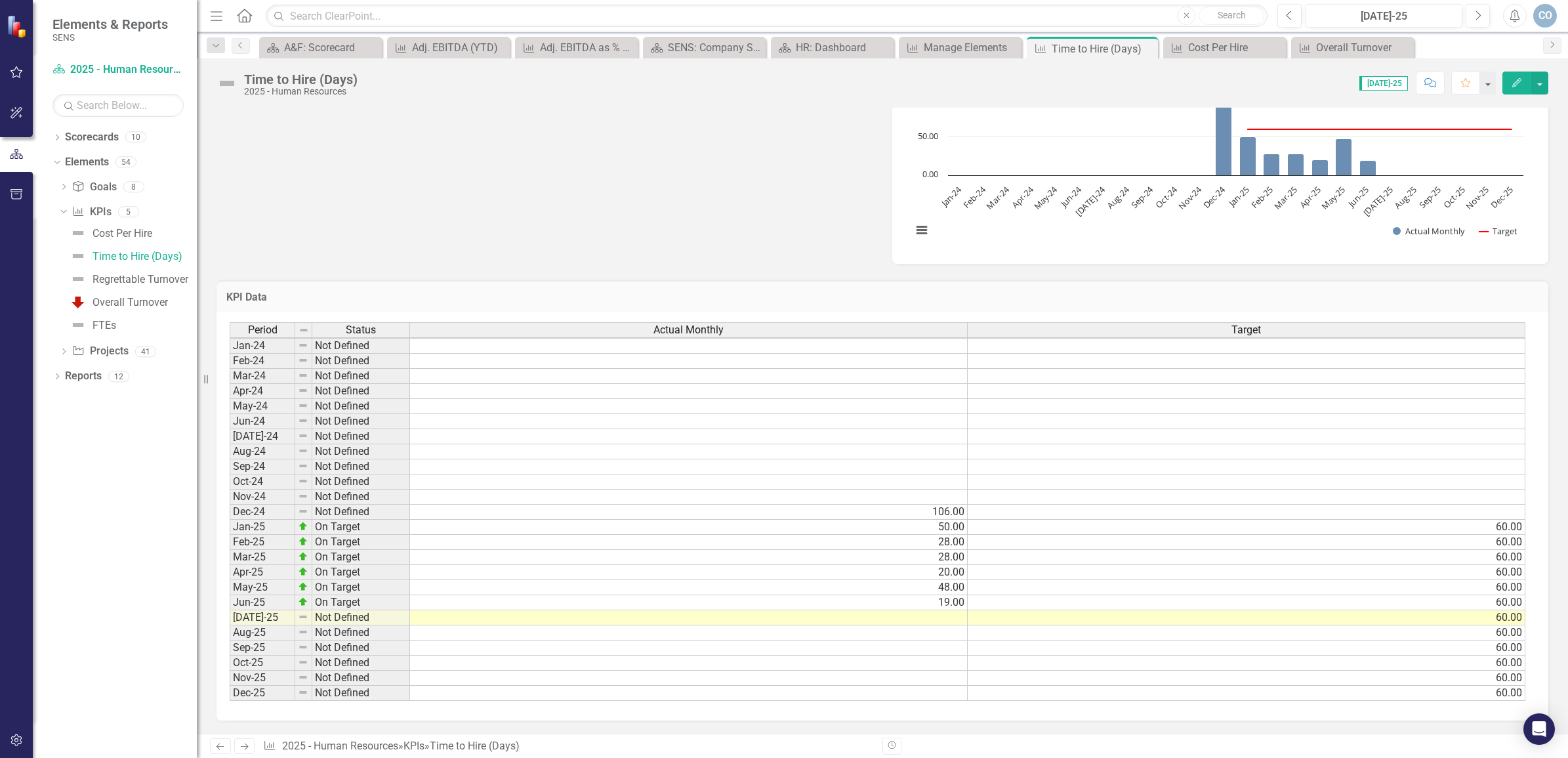
click at [914, 610] on td at bounding box center [689, 618] width 558 height 15
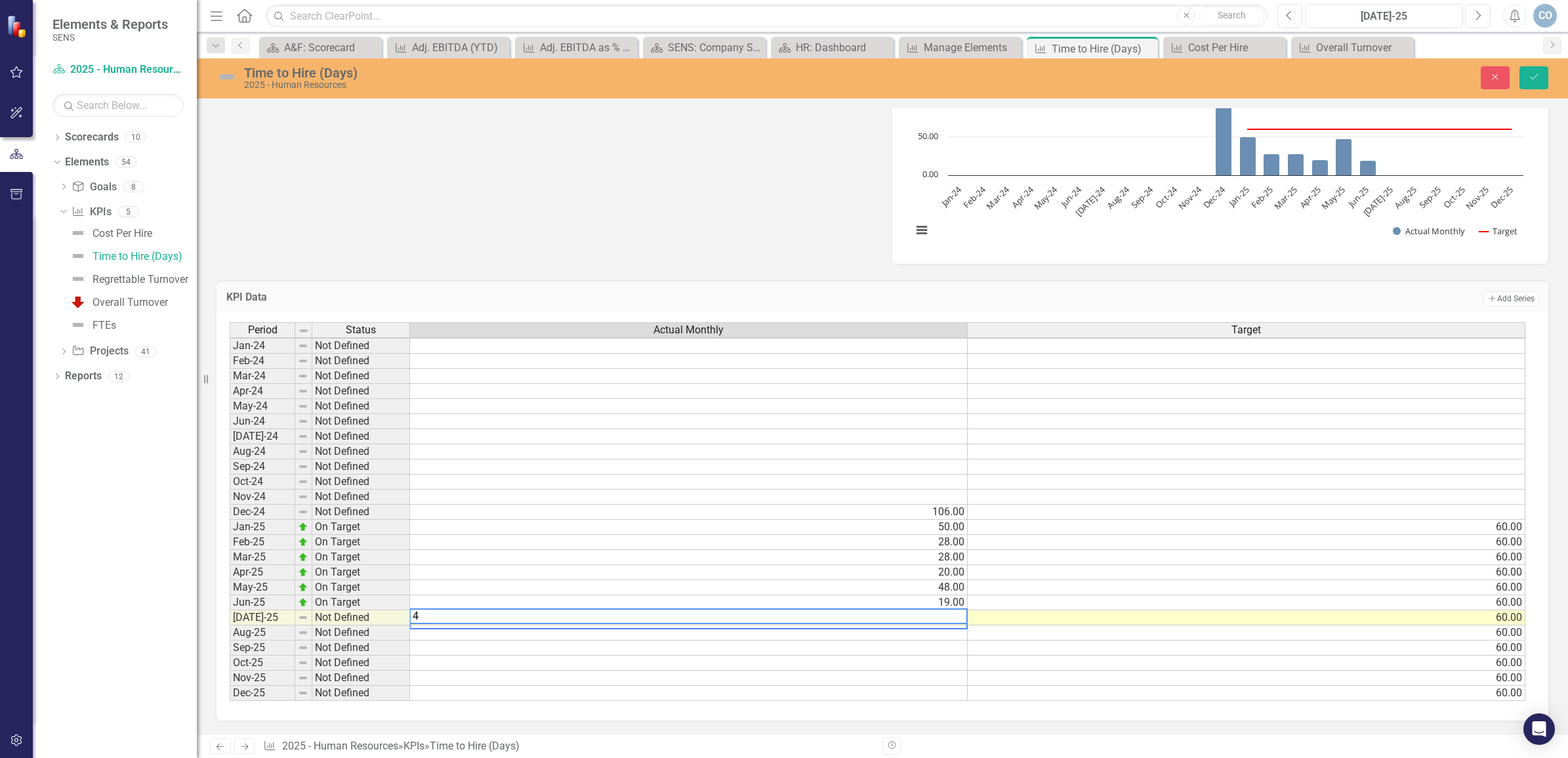
type textarea "43"
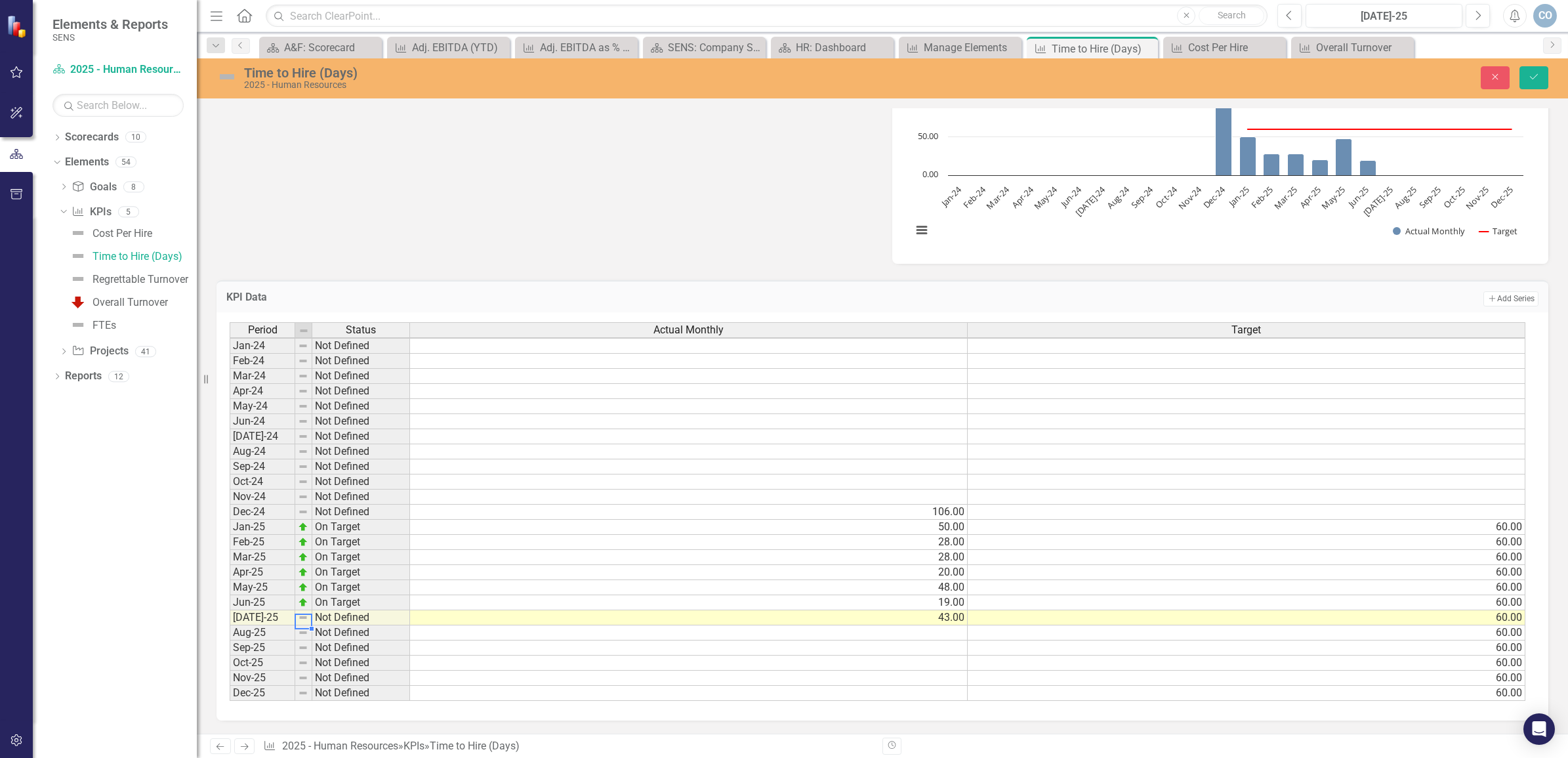
click at [303, 612] on img at bounding box center [303, 617] width 10 height 10
drag, startPoint x: 1529, startPoint y: 69, endPoint x: 1529, endPoint y: 76, distance: 7.0
click at [1529, 76] on button "Save" at bounding box center [1534, 78] width 29 height 23
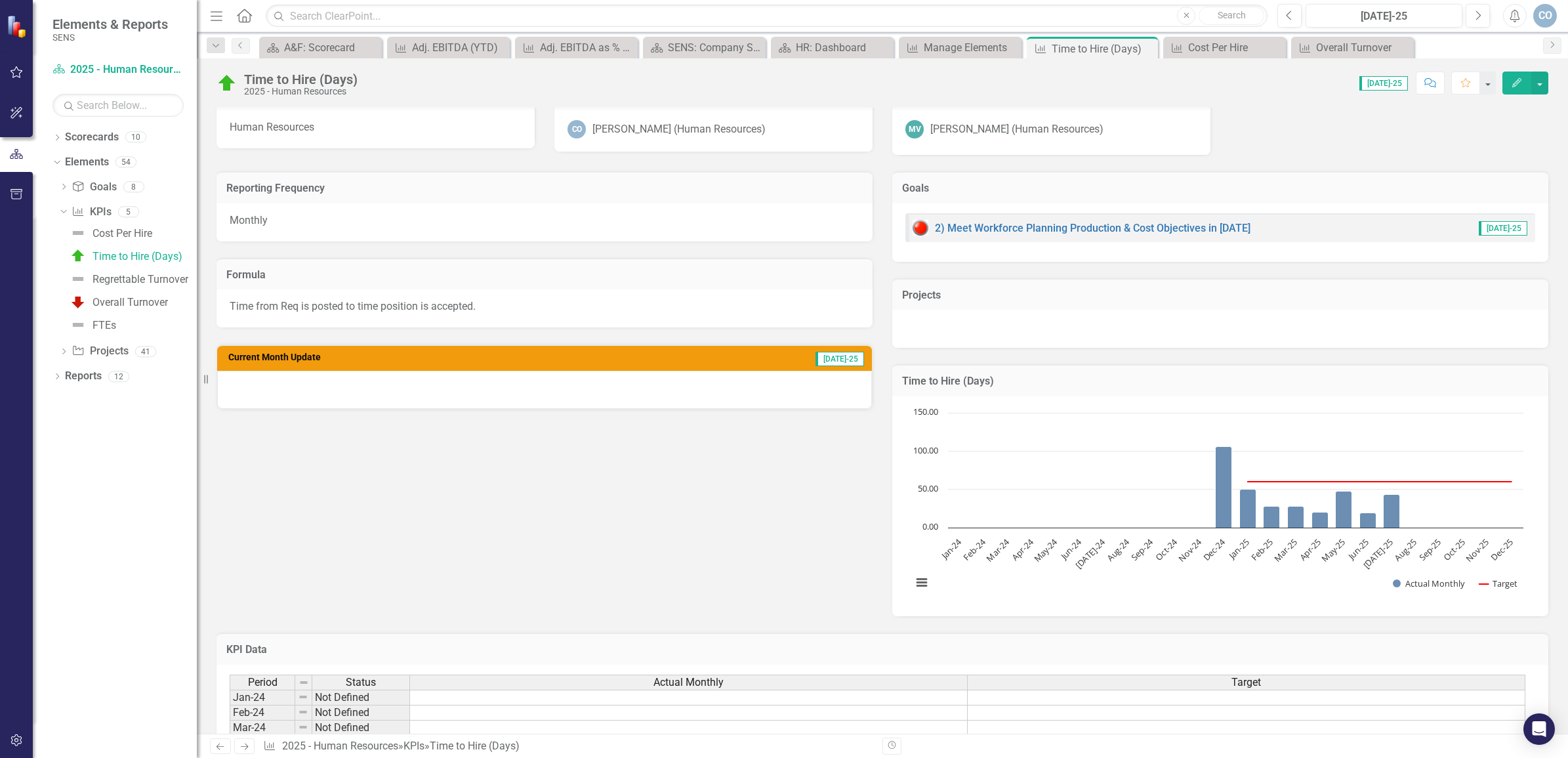
scroll to position [0, 0]
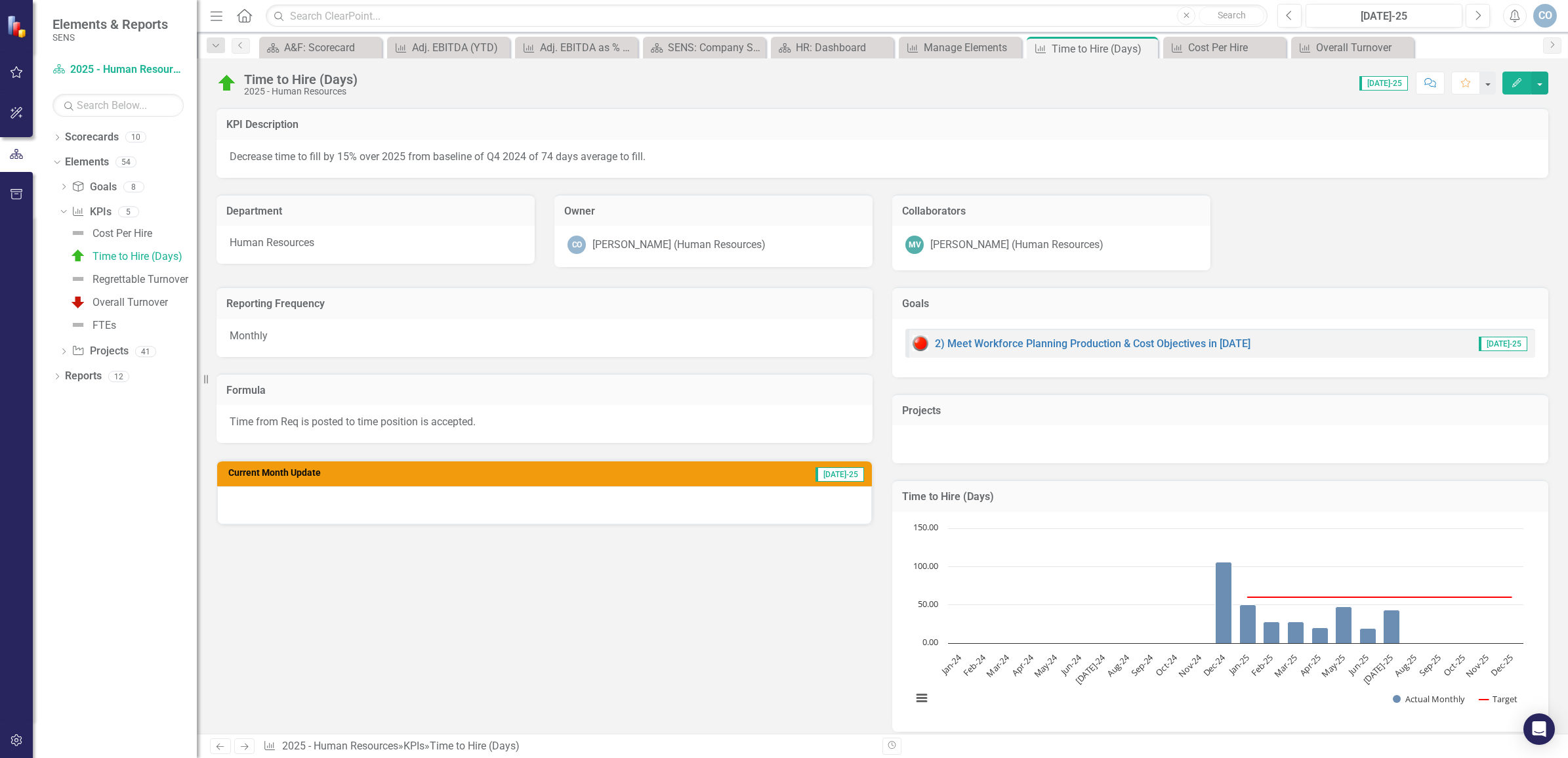
click at [251, 497] on div at bounding box center [544, 505] width 655 height 38
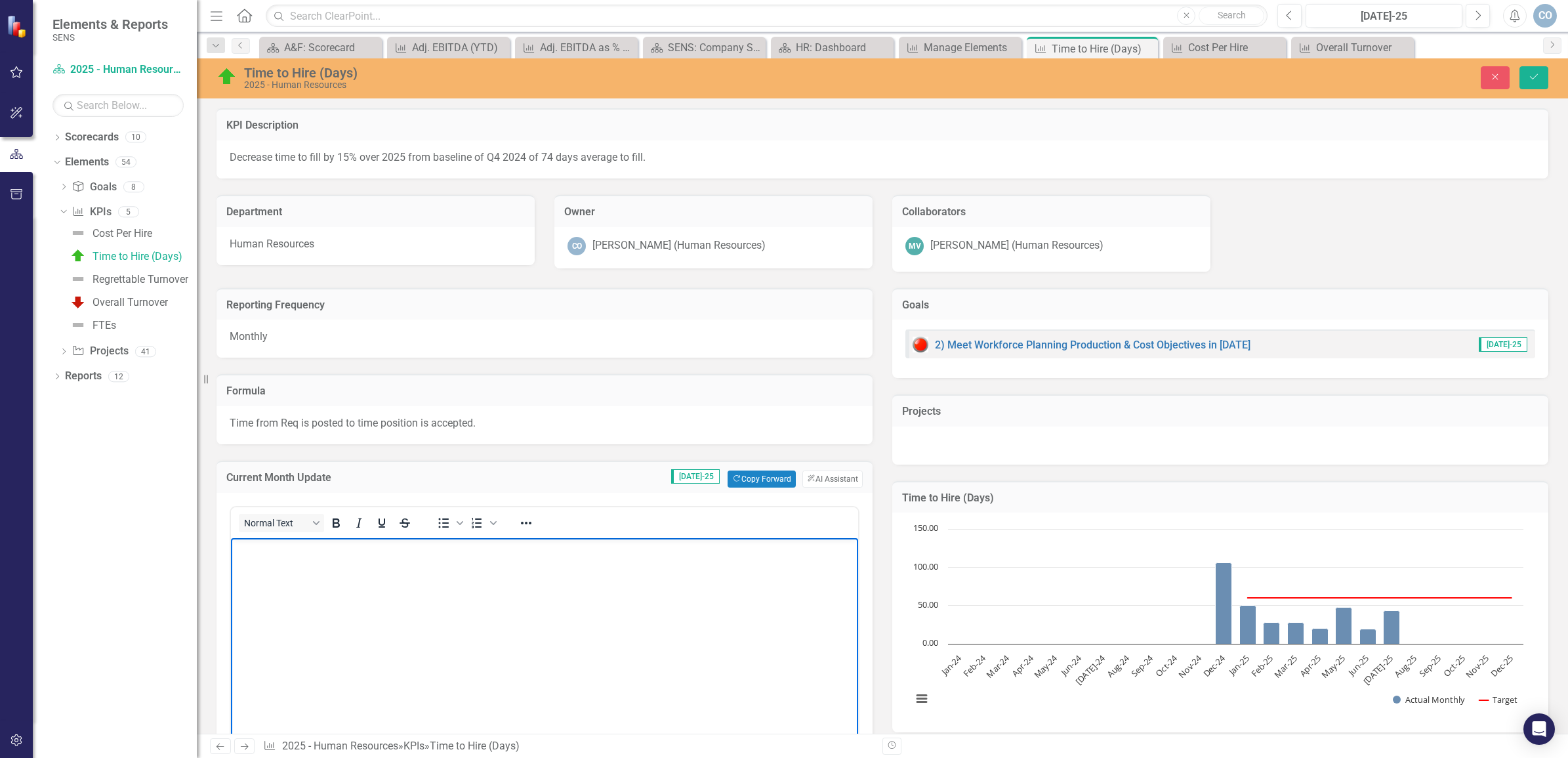
click at [304, 563] on body "Rich Text Area. Press ALT-0 for help." at bounding box center [544, 635] width 627 height 197
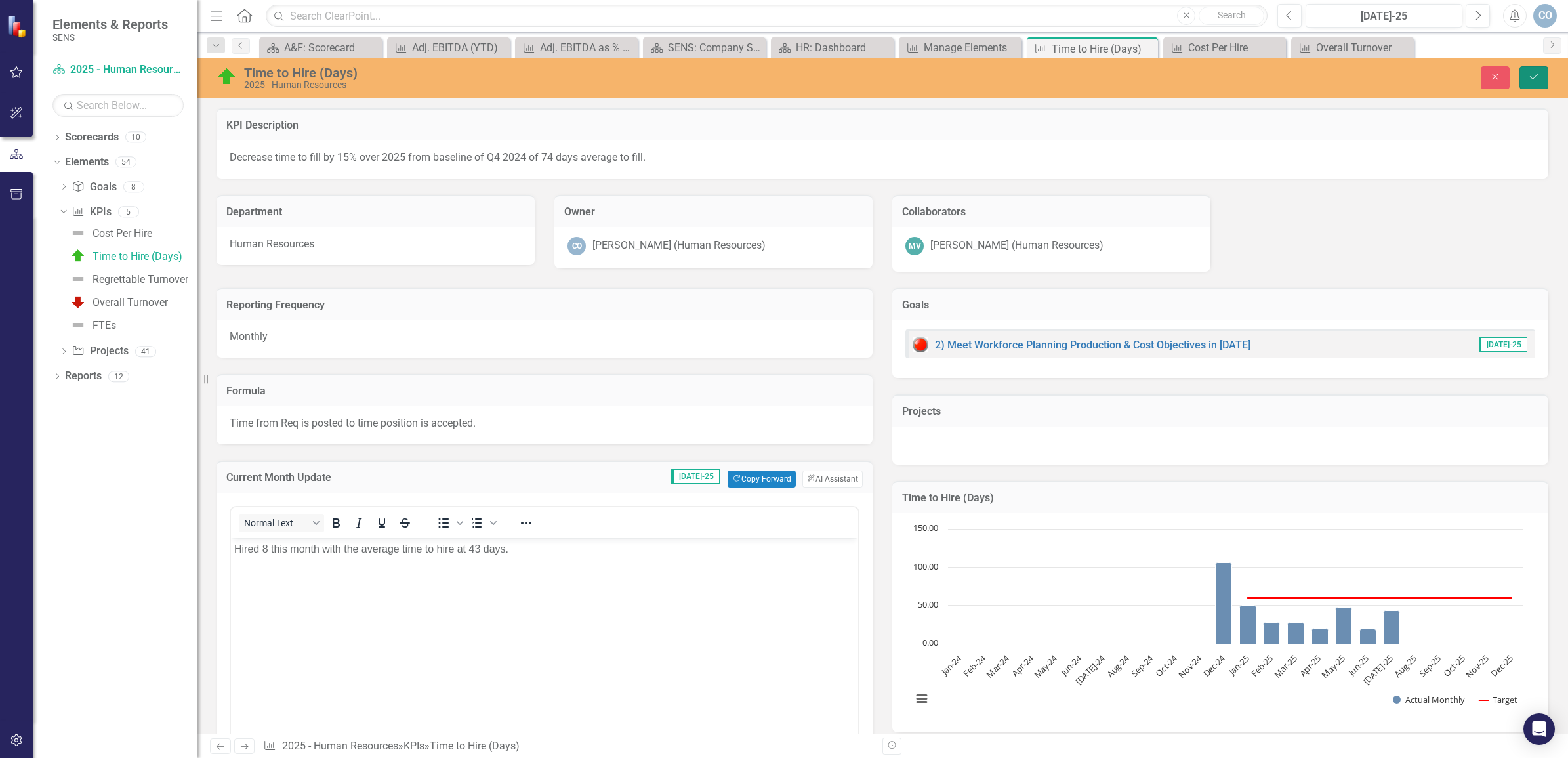
click at [1543, 76] on button "Save" at bounding box center [1534, 78] width 29 height 23
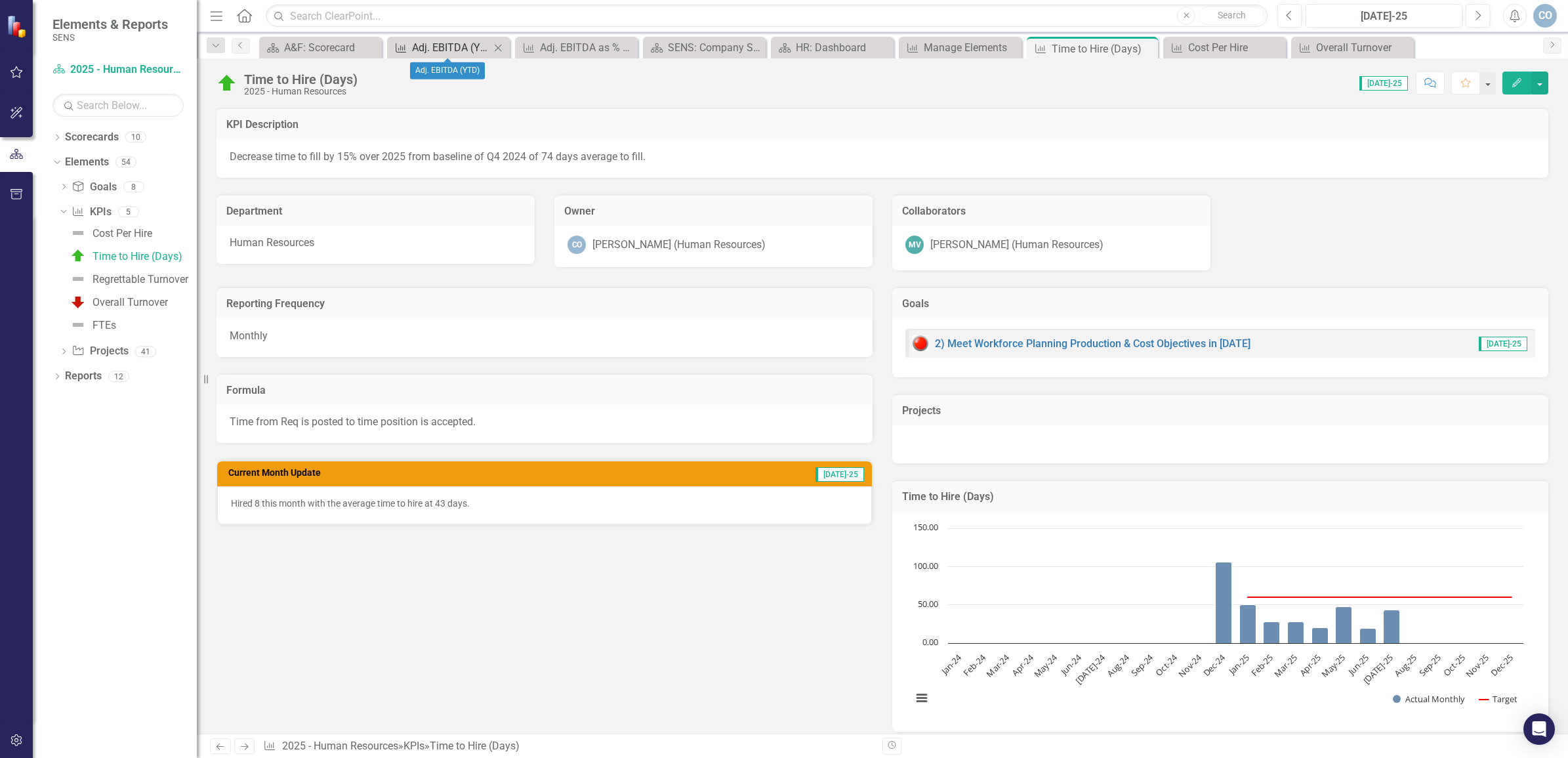
click at [431, 44] on div "Adj. EBITDA (YTD)" at bounding box center [451, 48] width 78 height 17
